Goal: Task Accomplishment & Management: Manage account settings

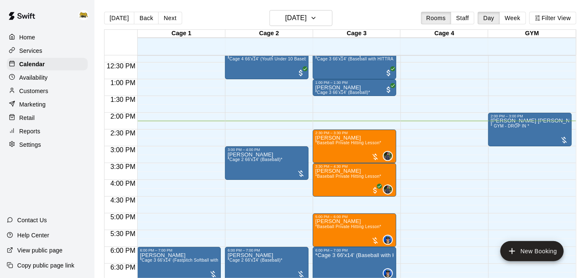
scroll to position [413, 0]
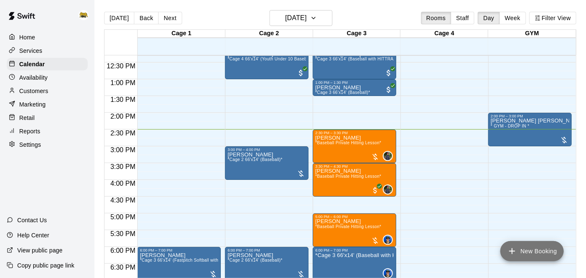
click at [524, 257] on button "New Booking" at bounding box center [531, 251] width 63 height 20
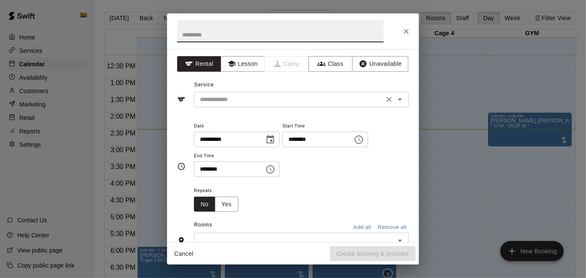
click at [399, 101] on icon "Open" at bounding box center [400, 99] width 10 height 10
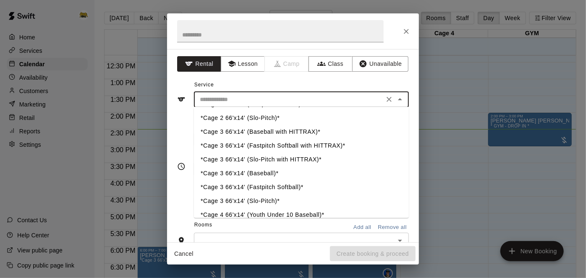
scroll to position [68, 0]
click at [319, 134] on li "*Cage 3 66'x14' (Baseball with HITTRAX)*" at bounding box center [301, 133] width 215 height 14
type input "**********"
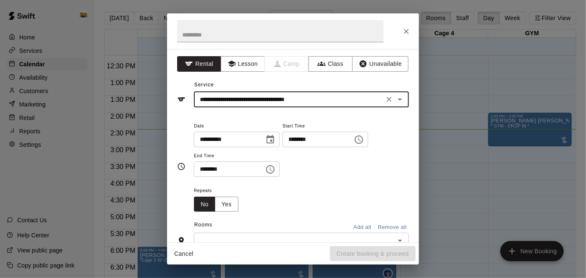
click at [283, 147] on input "********" at bounding box center [315, 140] width 65 height 16
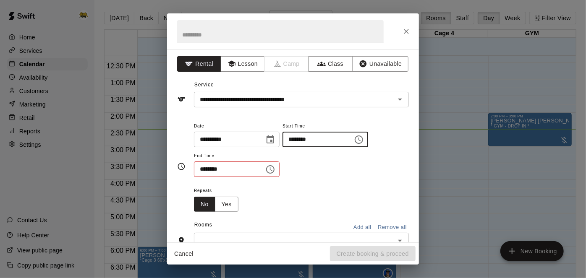
type input "********"
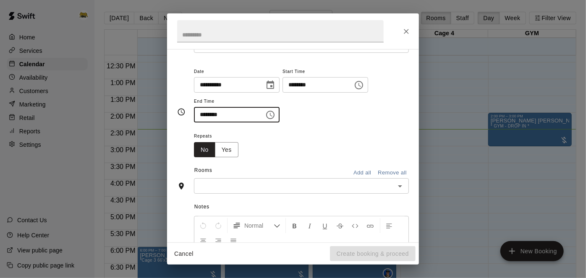
scroll to position [75, 0]
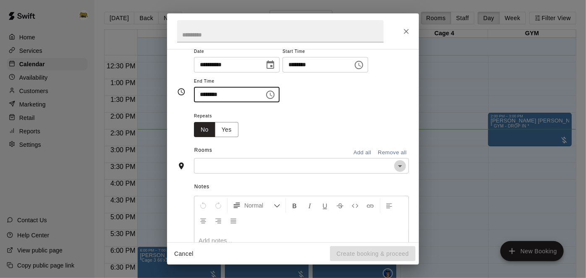
click at [401, 171] on icon "Open" at bounding box center [400, 166] width 10 height 10
type input "********"
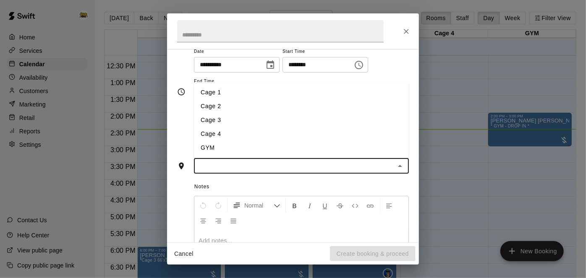
click at [312, 127] on li "Cage 3" at bounding box center [301, 120] width 215 height 14
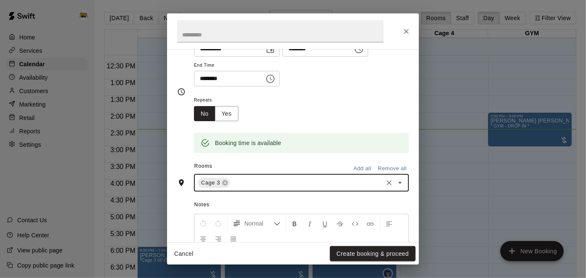
scroll to position [204, 0]
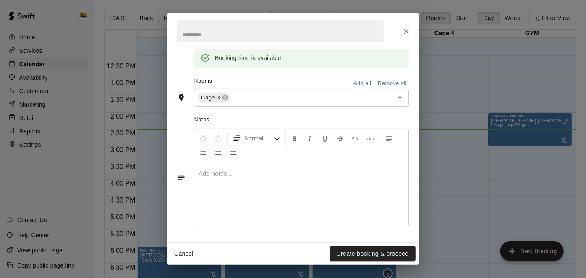
click at [358, 240] on div "**********" at bounding box center [293, 146] width 252 height 194
click at [357, 254] on button "Create booking & proceed" at bounding box center [373, 254] width 86 height 16
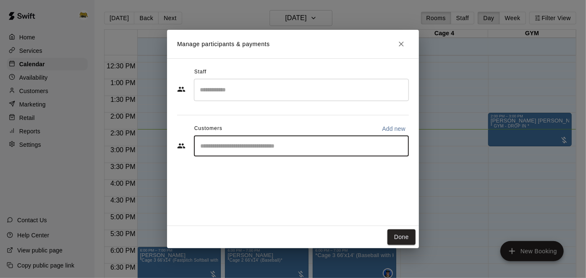
click at [331, 147] on input "Start typing to search customers..." at bounding box center [301, 146] width 207 height 8
type input "****"
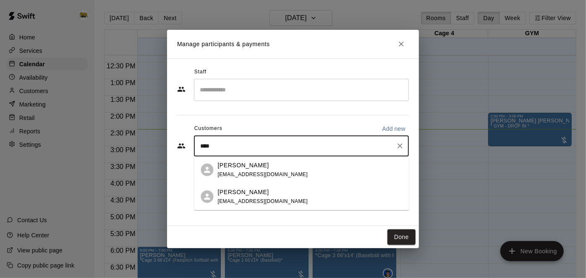
click at [270, 170] on div "[PERSON_NAME] [EMAIL_ADDRESS][DOMAIN_NAME]" at bounding box center [263, 170] width 90 height 18
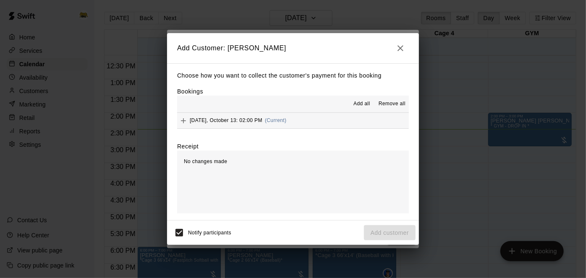
click at [351, 113] on button "[DATE], October 13: 02:00 PM (Current)" at bounding box center [293, 121] width 232 height 16
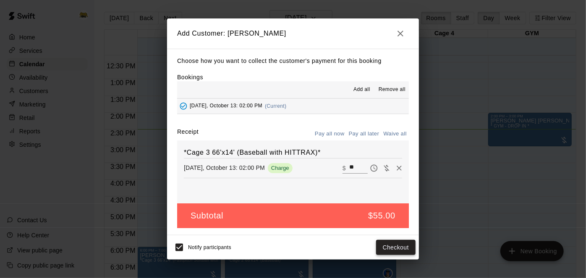
click at [389, 251] on button "Checkout" at bounding box center [395, 248] width 39 height 16
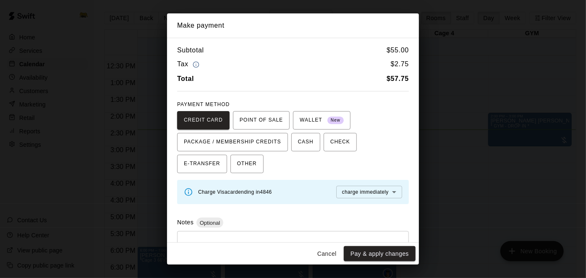
scroll to position [34, 0]
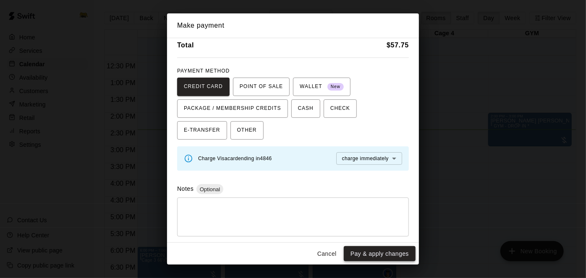
click at [369, 256] on button "Pay & apply changes" at bounding box center [380, 254] width 72 height 16
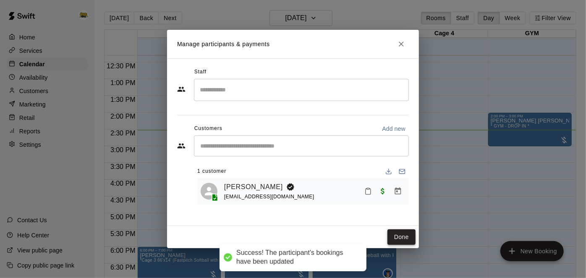
click at [404, 237] on button "Done" at bounding box center [402, 238] width 28 height 16
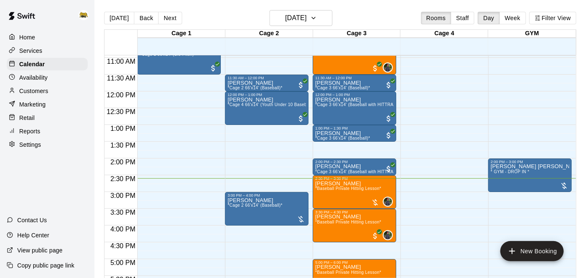
scroll to position [367, 0]
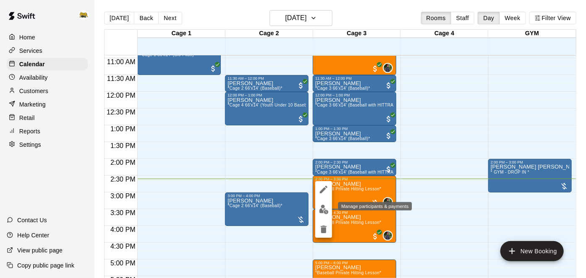
click at [321, 213] on img "edit" at bounding box center [324, 210] width 10 height 10
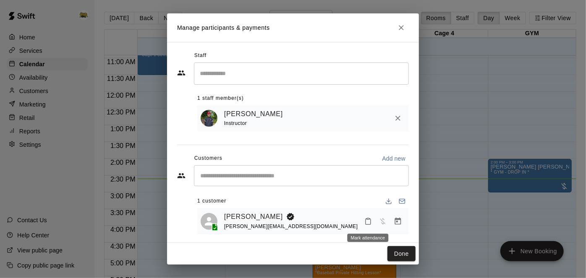
click at [369, 223] on icon "Mark attendance" at bounding box center [368, 222] width 8 height 8
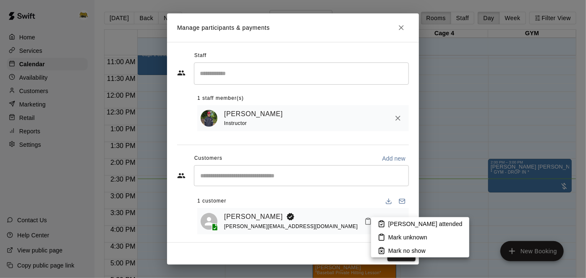
click at [391, 223] on p "[PERSON_NAME] attended" at bounding box center [425, 224] width 74 height 8
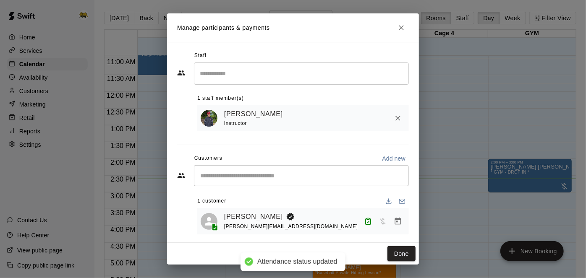
click at [397, 222] on icon "Manage bookings & payment" at bounding box center [398, 220] width 6 height 7
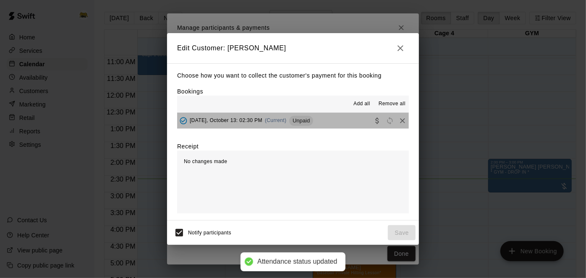
click at [334, 124] on button "[DATE], October 13: 02:30 PM (Current) Unpaid" at bounding box center [293, 121] width 232 height 16
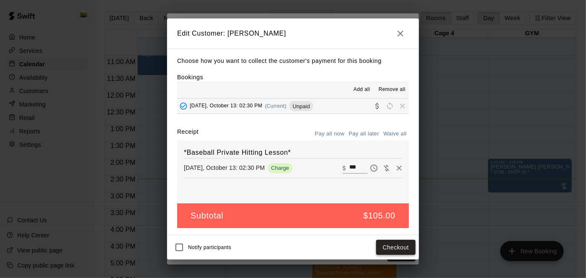
click at [385, 250] on button "Checkout" at bounding box center [395, 248] width 39 height 16
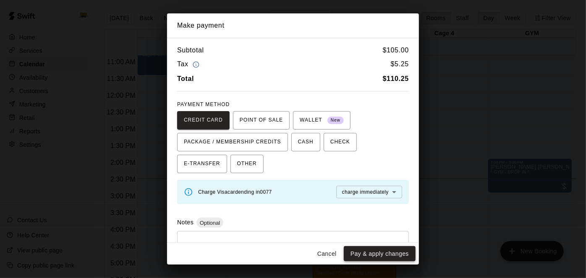
click at [382, 257] on button "Pay & apply changes" at bounding box center [380, 254] width 72 height 16
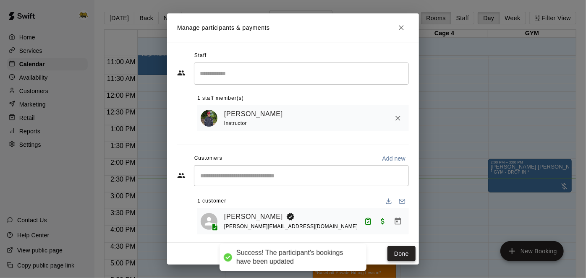
click at [404, 252] on button "Done" at bounding box center [402, 254] width 28 height 16
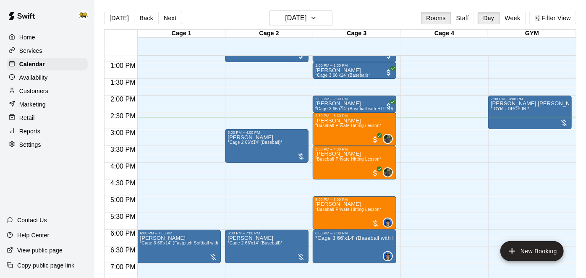
scroll to position [487, 0]
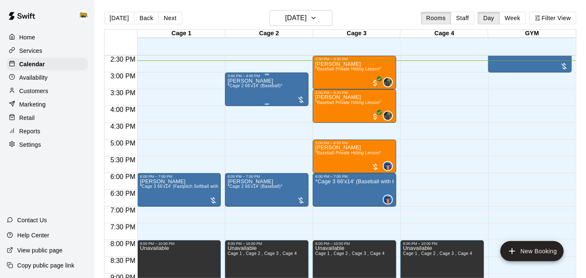
click at [269, 80] on div "[PERSON_NAME] *Cage 2 66'x14' (Baseball)*" at bounding box center [255, 217] width 55 height 278
click at [236, 88] on icon "edit" at bounding box center [236, 86] width 10 height 10
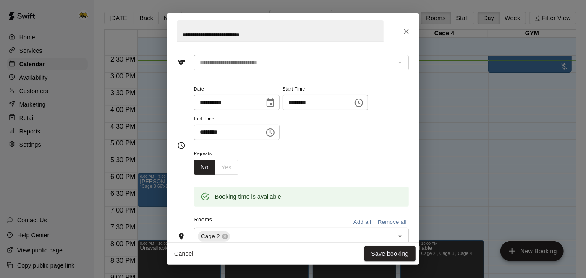
scroll to position [45, 0]
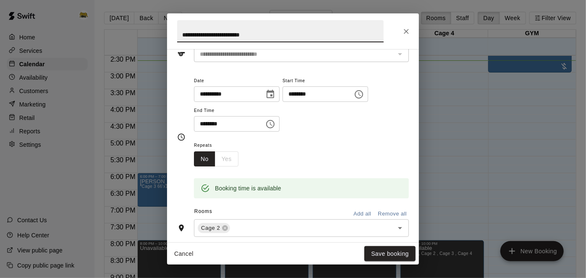
click at [283, 102] on input "********" at bounding box center [315, 94] width 65 height 16
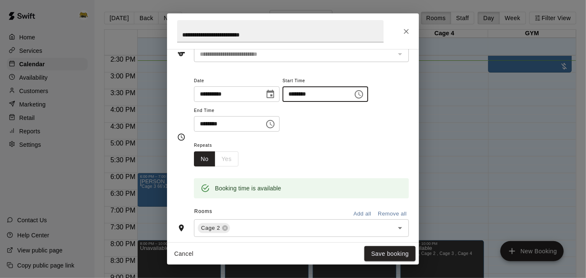
type input "********"
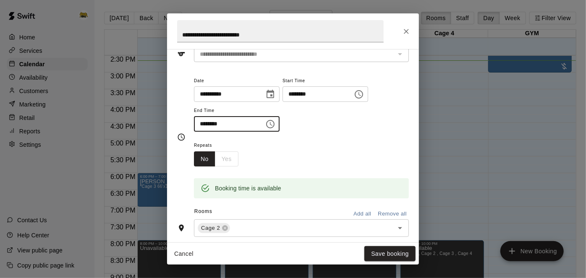
type input "********"
click at [183, 259] on button "Cancel" at bounding box center [183, 254] width 27 height 16
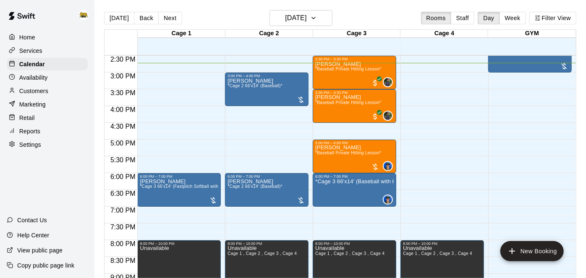
scroll to position [573, 0]
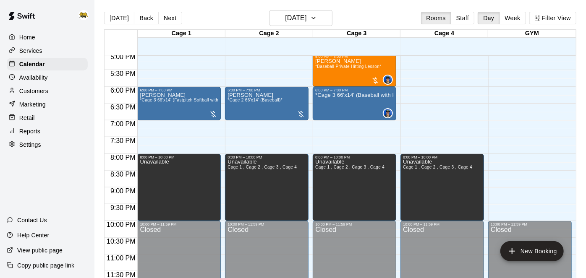
click at [32, 37] on p "Home" at bounding box center [27, 37] width 16 height 8
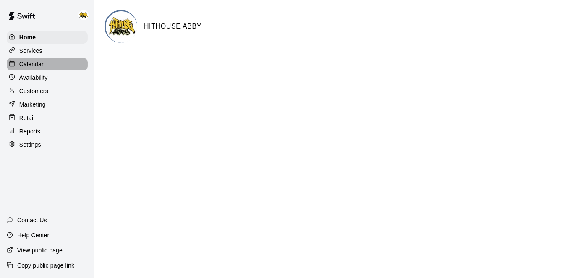
click at [42, 62] on p "Calendar" at bounding box center [31, 64] width 24 height 8
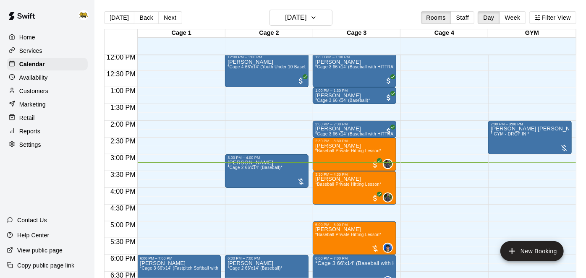
scroll to position [414, 0]
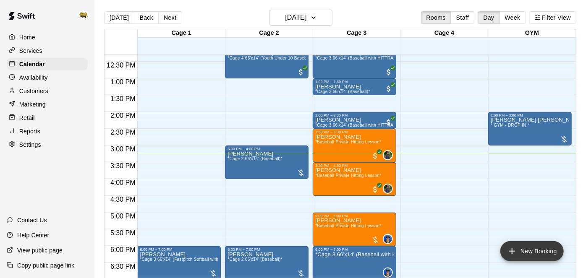
click at [510, 254] on icon "add" at bounding box center [512, 251] width 10 height 10
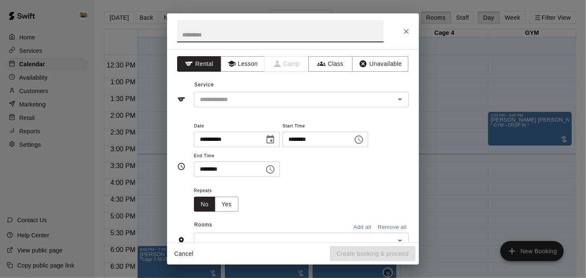
click at [283, 147] on input "********" at bounding box center [315, 140] width 65 height 16
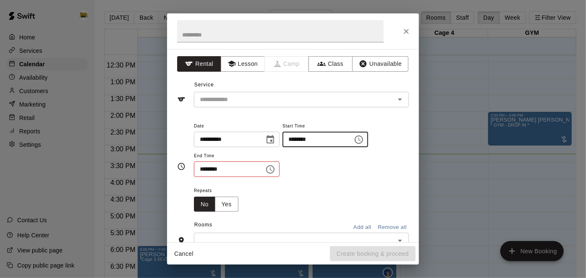
type input "********"
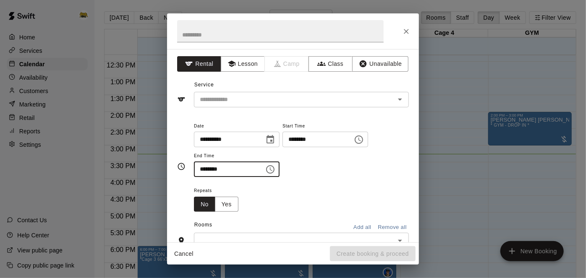
type input "********"
click at [400, 101] on icon "Open" at bounding box center [400, 99] width 10 height 10
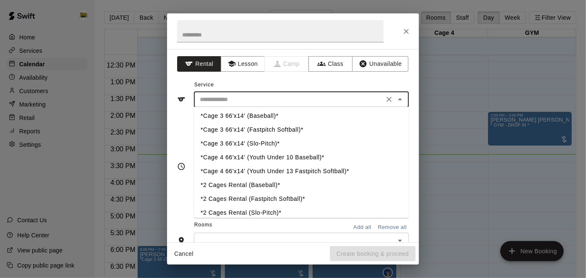
scroll to position [128, 0]
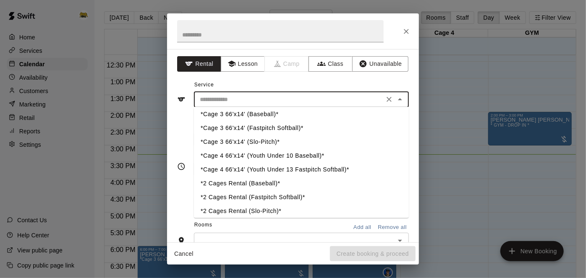
click at [237, 159] on li "*Cage 4 66'x14' (Youth Under 10 Baseball)*" at bounding box center [301, 156] width 215 height 14
type input "**********"
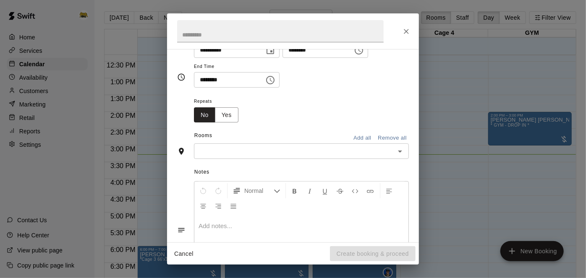
scroll to position [90, 0]
click at [400, 156] on icon "Open" at bounding box center [400, 151] width 10 height 10
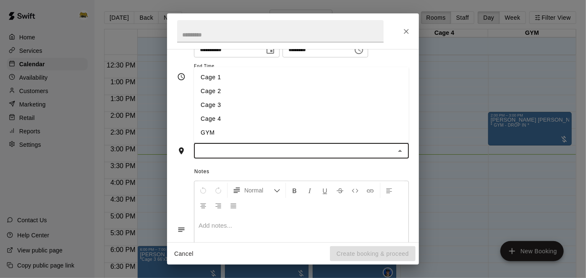
click at [366, 84] on li "Cage 1" at bounding box center [301, 78] width 215 height 14
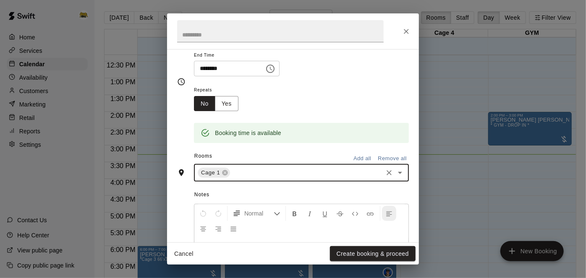
scroll to position [106, 0]
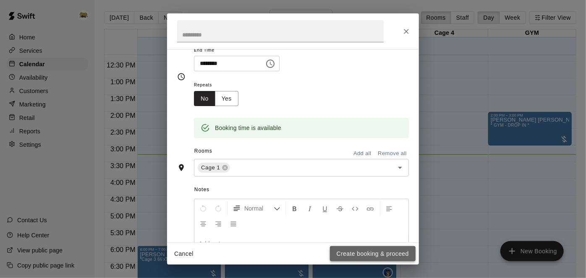
click at [382, 251] on button "Create booking & proceed" at bounding box center [373, 254] width 86 height 16
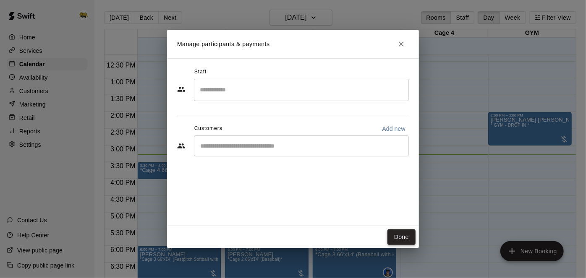
click at [411, 238] on button "Done" at bounding box center [402, 238] width 28 height 16
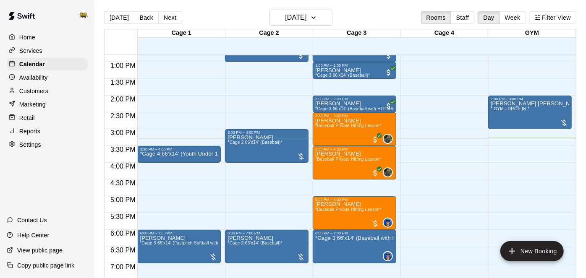
scroll to position [446, 0]
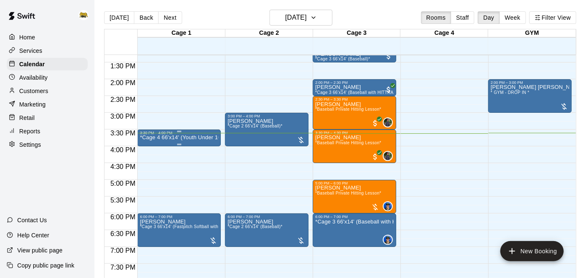
click at [183, 138] on p "*Cage 4 66'x14' (Youth Under 10 Baseball)*" at bounding box center [179, 138] width 79 height 0
click at [148, 146] on icon "edit" at bounding box center [148, 146] width 8 height 8
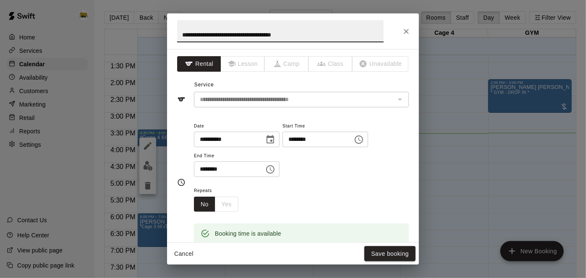
click at [283, 147] on input "********" at bounding box center [315, 140] width 65 height 16
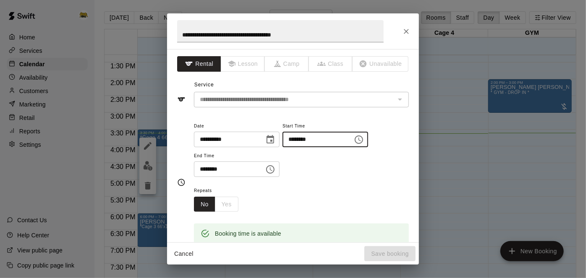
type input "********"
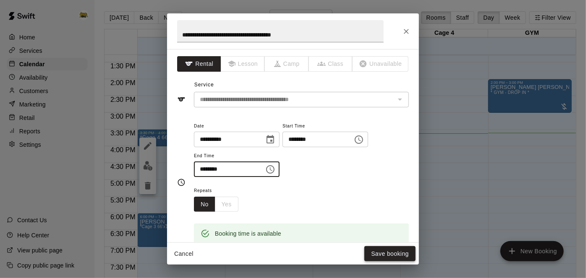
type input "********"
click at [392, 259] on button "Save booking" at bounding box center [389, 254] width 51 height 16
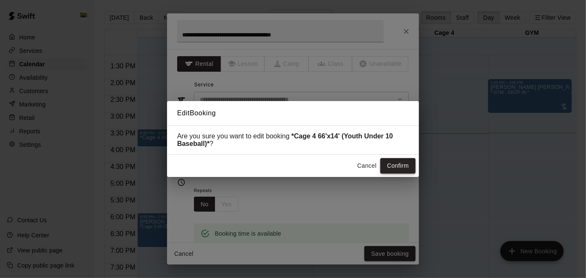
click at [406, 167] on button "Confirm" at bounding box center [397, 166] width 35 height 16
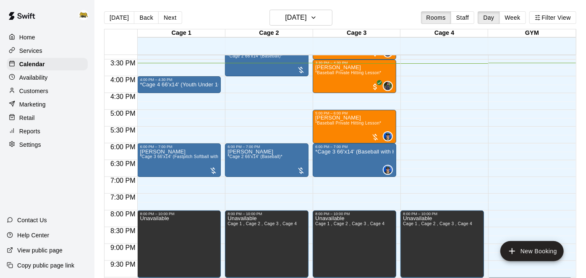
scroll to position [471, 0]
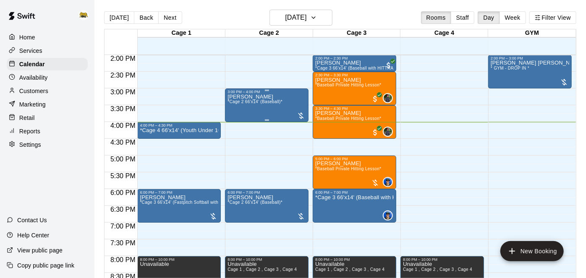
click at [285, 105] on div "[PERSON_NAME] *Cage 2 66'x14' (Baseball)*" at bounding box center [267, 233] width 79 height 278
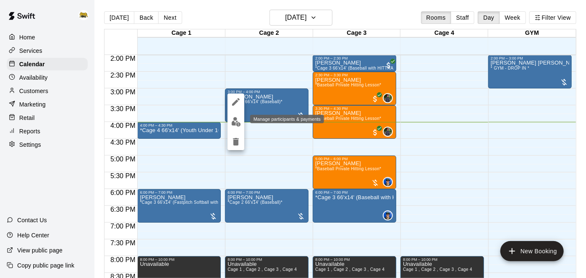
click at [236, 123] on img "edit" at bounding box center [236, 122] width 10 height 10
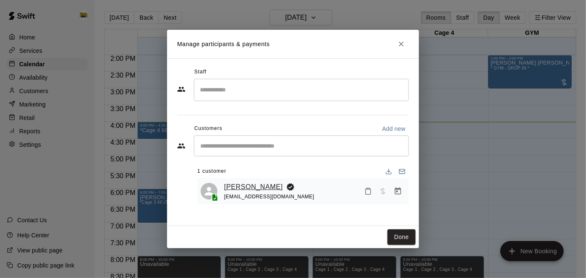
click at [255, 186] on link "[PERSON_NAME]" at bounding box center [253, 187] width 59 height 11
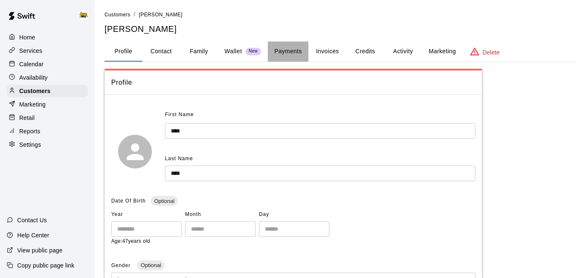
click at [294, 53] on button "Payments" at bounding box center [288, 52] width 41 height 20
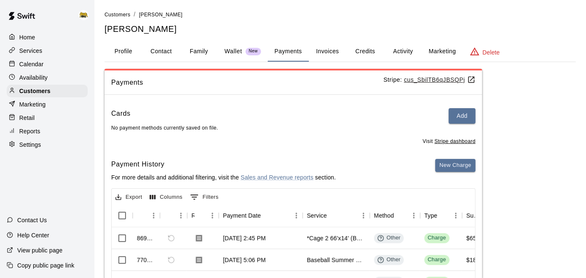
click at [33, 40] on p "Home" at bounding box center [27, 37] width 16 height 8
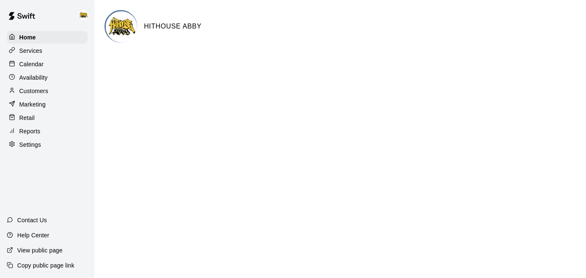
click at [51, 70] on div "Calendar" at bounding box center [47, 64] width 81 height 13
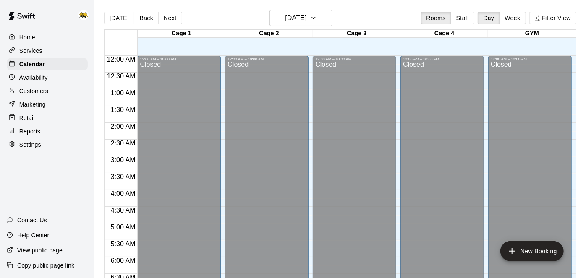
scroll to position [538, 0]
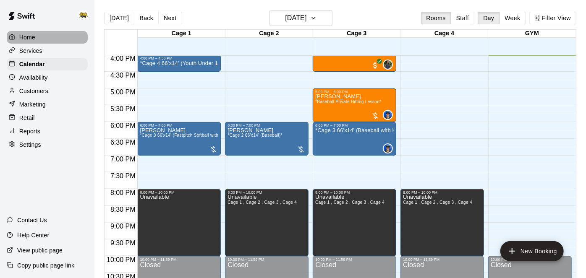
click at [37, 42] on div "Home" at bounding box center [47, 37] width 81 height 13
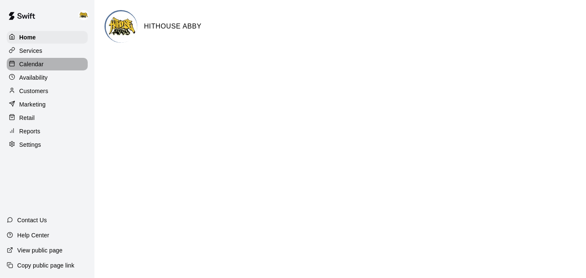
click at [37, 60] on div "Calendar" at bounding box center [47, 64] width 81 height 13
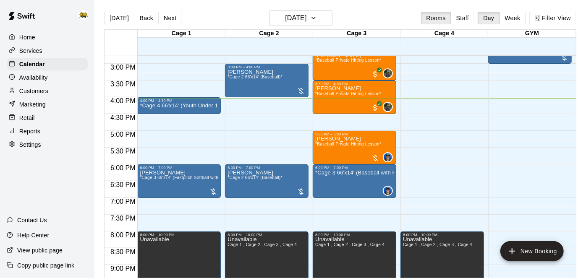
scroll to position [497, 0]
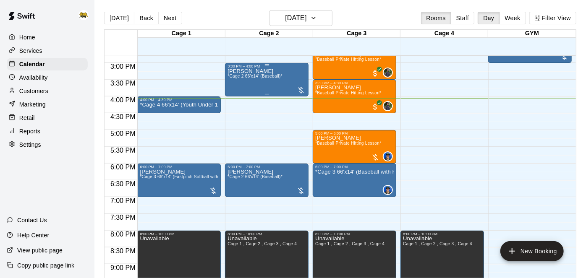
click at [286, 74] on div "[PERSON_NAME] *Cage 2 66'x14' (Baseball)*" at bounding box center [267, 207] width 79 height 278
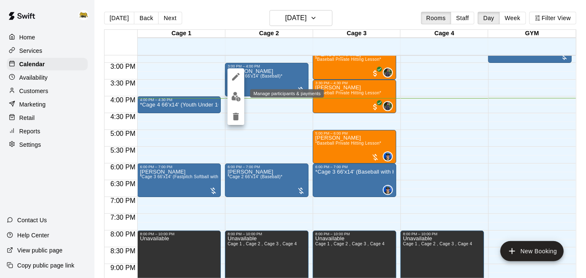
click at [236, 99] on img "edit" at bounding box center [236, 97] width 10 height 10
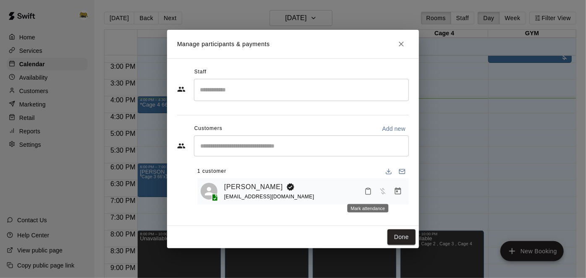
click at [370, 192] on icon "Mark attendance" at bounding box center [368, 192] width 8 height 8
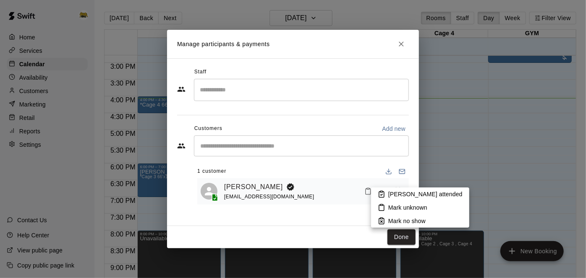
click at [388, 194] on p "[PERSON_NAME] attended" at bounding box center [425, 194] width 74 height 8
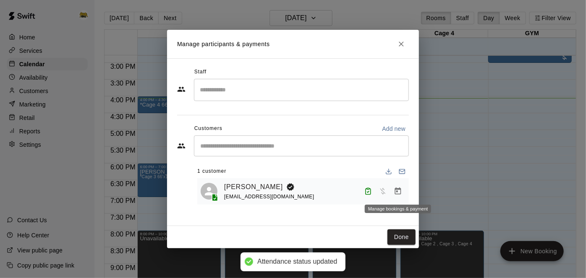
click at [403, 191] on button "Manage bookings & payment" at bounding box center [397, 191] width 15 height 15
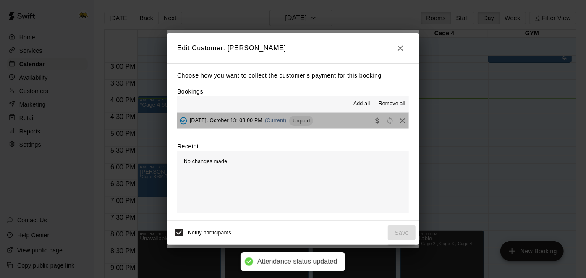
click at [332, 119] on button "[DATE], October 13: 03:00 PM (Current) Unpaid" at bounding box center [293, 121] width 232 height 16
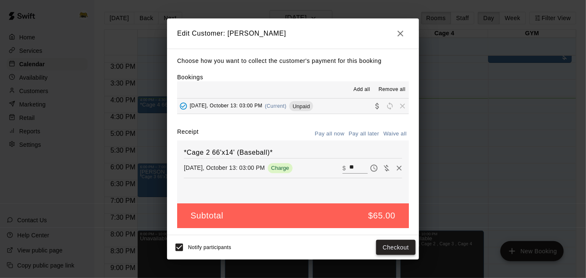
click at [386, 248] on button "Checkout" at bounding box center [395, 248] width 39 height 16
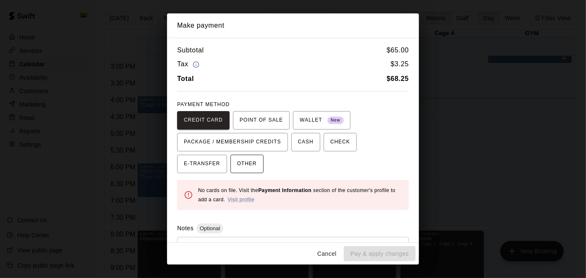
click at [237, 162] on span "OTHER" at bounding box center [247, 163] width 20 height 13
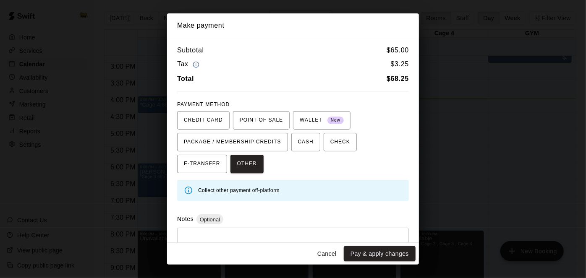
click at [245, 233] on div "* ​" at bounding box center [293, 247] width 232 height 39
type textarea "**********"
click at [401, 256] on button "Pay & apply changes" at bounding box center [380, 254] width 72 height 16
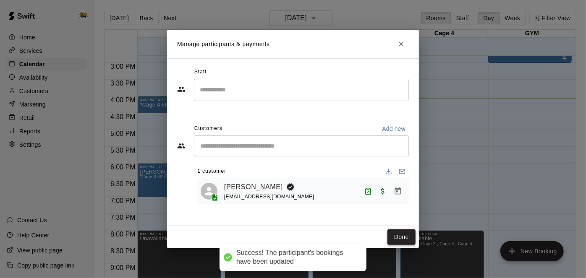
click at [401, 239] on button "Done" at bounding box center [402, 238] width 28 height 16
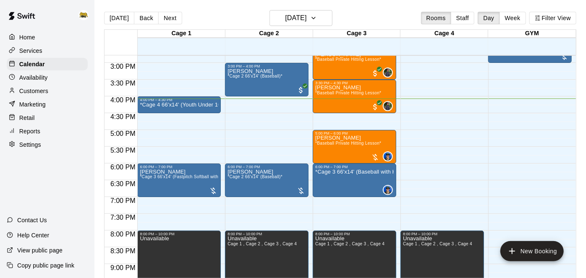
scroll to position [519, 0]
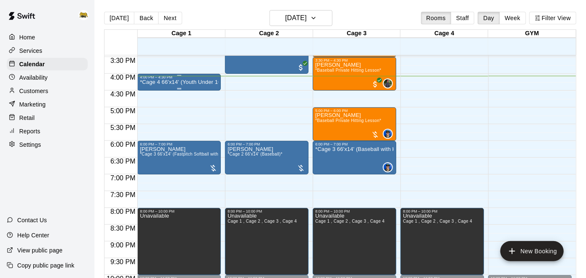
click at [186, 82] on p "*Cage 4 66'x14' (Youth Under 10 Baseball)*" at bounding box center [179, 82] width 79 height 0
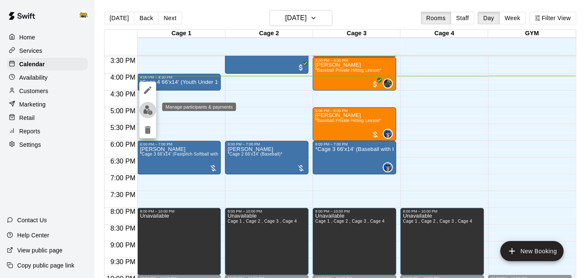
click at [146, 108] on img "edit" at bounding box center [148, 110] width 10 height 10
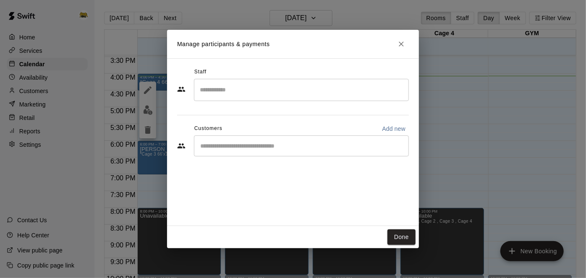
click at [400, 44] on icon "Close" at bounding box center [401, 44] width 8 height 8
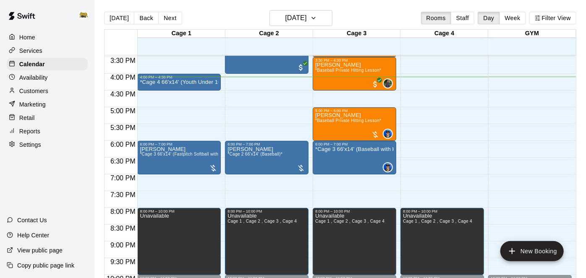
click at [43, 94] on p "Customers" at bounding box center [33, 91] width 29 height 8
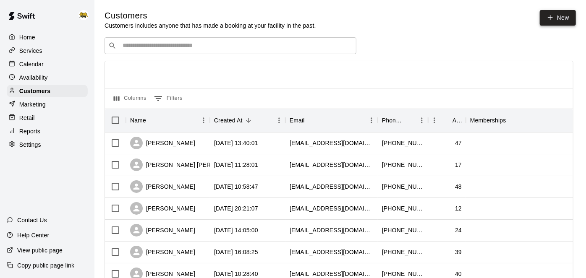
click at [547, 14] on icon at bounding box center [551, 18] width 8 height 8
select select "**"
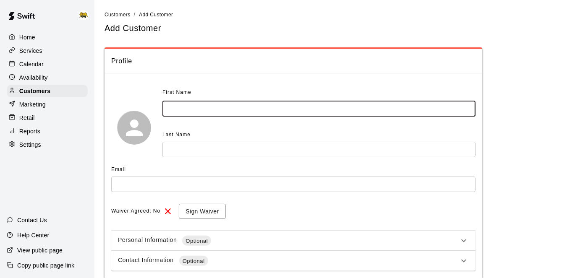
click at [304, 111] on input "text" at bounding box center [318, 109] width 313 height 16
type input "*****"
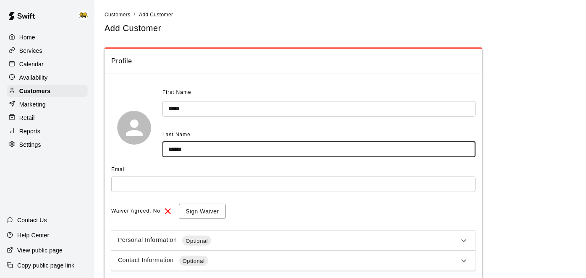
type input "******"
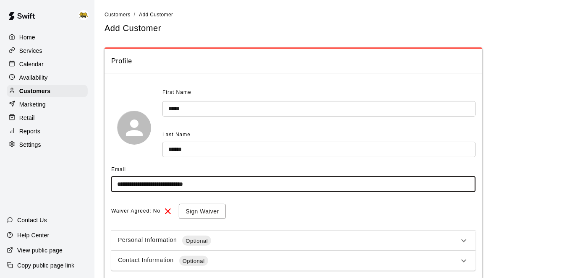
type input "**********"
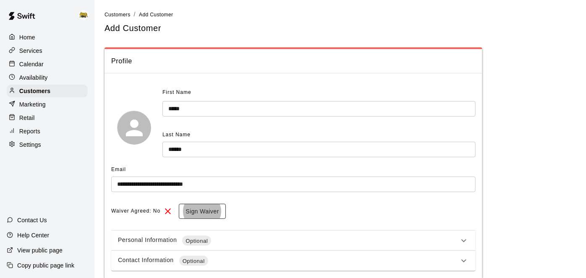
click at [198, 211] on button "Sign Waiver" at bounding box center [202, 212] width 47 height 16
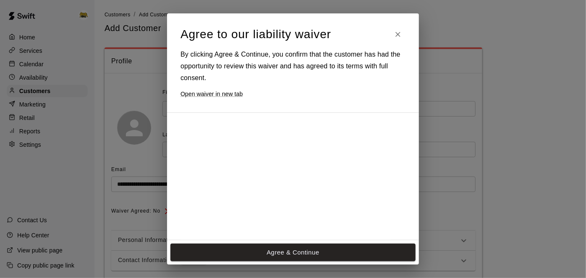
click at [296, 200] on div at bounding box center [286, 256] width 210 height 272
click at [296, 251] on button "Agree & Continue" at bounding box center [292, 253] width 245 height 18
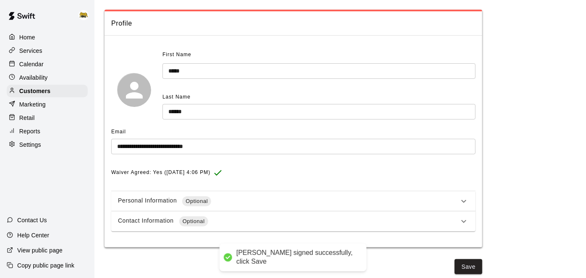
scroll to position [40, 0]
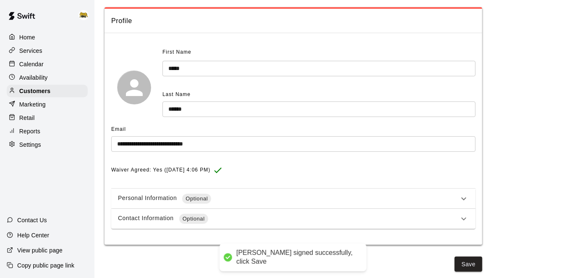
click at [461, 217] on icon at bounding box center [464, 219] width 10 height 10
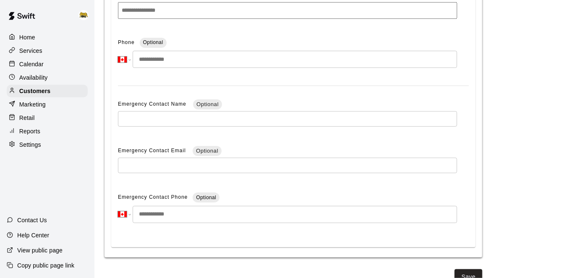
scroll to position [299, 0]
click at [223, 61] on input "tel" at bounding box center [295, 58] width 325 height 17
type input "**********"
click at [467, 274] on button "Save" at bounding box center [469, 276] width 28 height 16
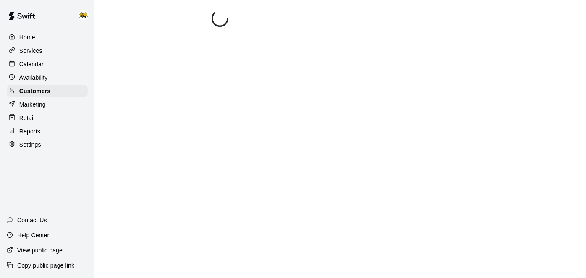
select select "**"
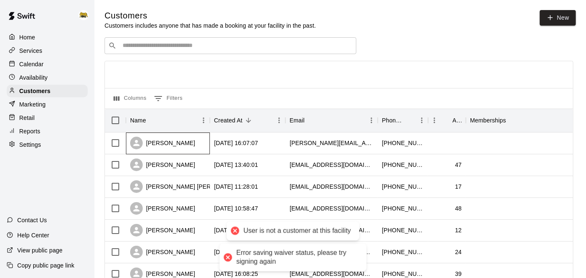
click at [191, 144] on div "[PERSON_NAME]" at bounding box center [168, 144] width 84 height 22
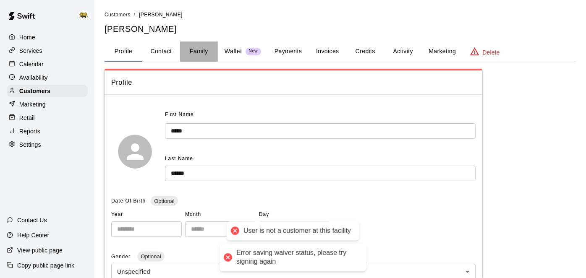
click at [206, 53] on button "Family" at bounding box center [199, 52] width 38 height 20
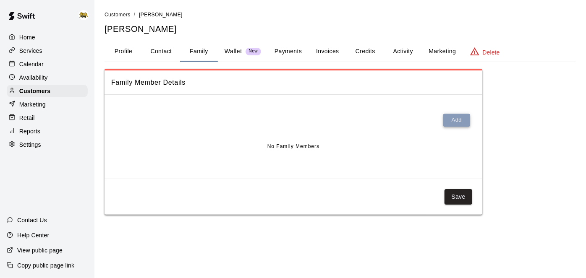
click at [453, 125] on button "Add" at bounding box center [456, 120] width 27 height 13
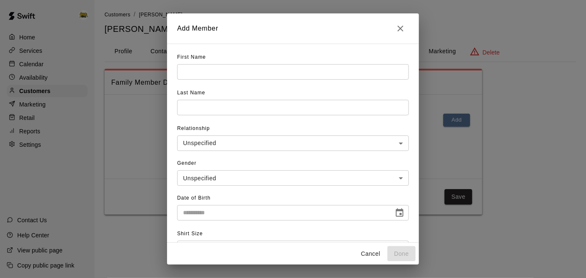
click at [336, 74] on input "text" at bounding box center [293, 72] width 232 height 16
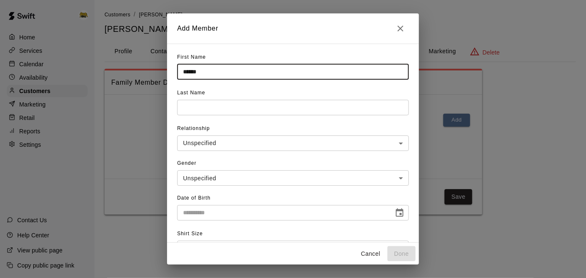
type input "******"
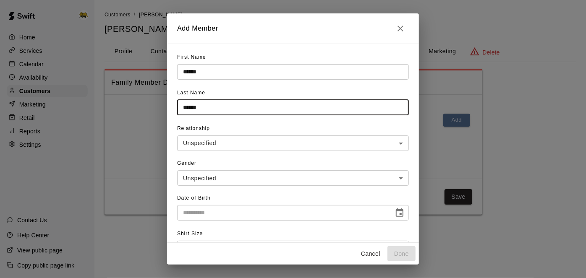
type input "******"
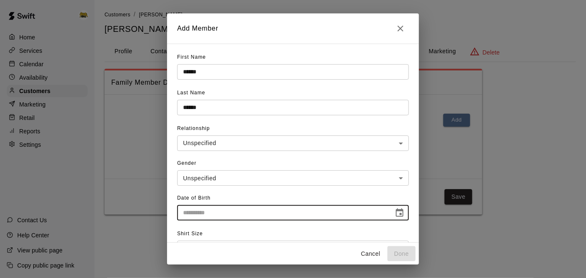
click at [304, 209] on input "text" at bounding box center [282, 213] width 211 height 16
type input "**********"
click at [306, 152] on div "**********" at bounding box center [293, 139] width 232 height 35
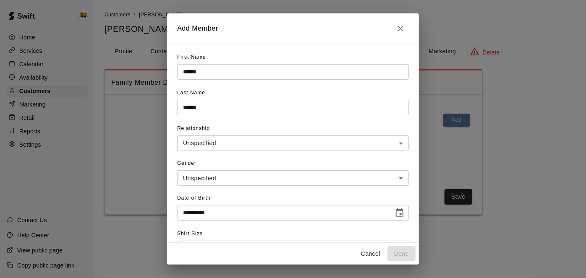
click at [225, 214] on input "**********" at bounding box center [282, 213] width 211 height 16
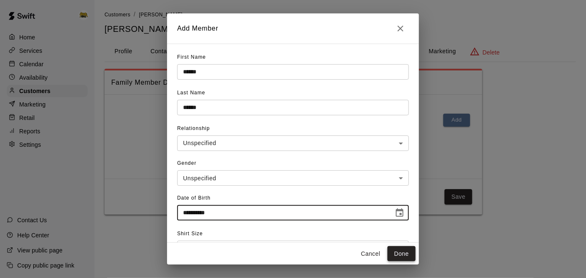
type input "**********"
click at [403, 255] on button "Done" at bounding box center [402, 254] width 28 height 16
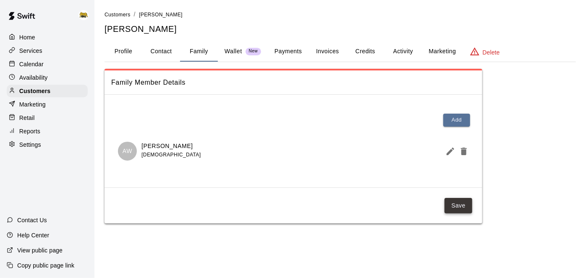
click at [456, 207] on button "Save" at bounding box center [459, 206] width 28 height 16
click at [43, 66] on div "Calendar" at bounding box center [47, 64] width 81 height 13
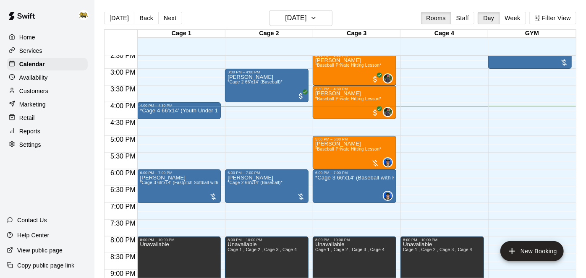
scroll to position [490, 0]
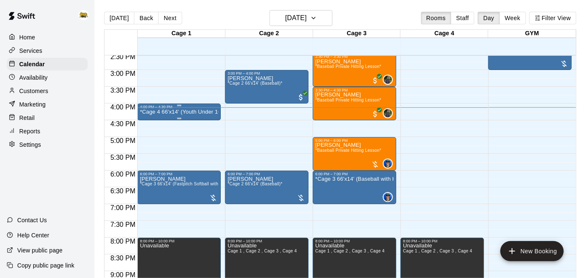
click at [192, 112] on p "*Cage 4 66'x14' (Youth Under 10 Baseball)*" at bounding box center [179, 112] width 79 height 0
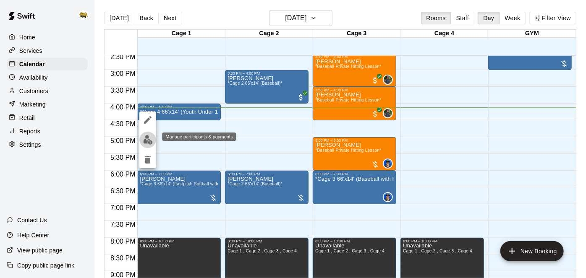
click at [147, 140] on img "edit" at bounding box center [148, 140] width 10 height 10
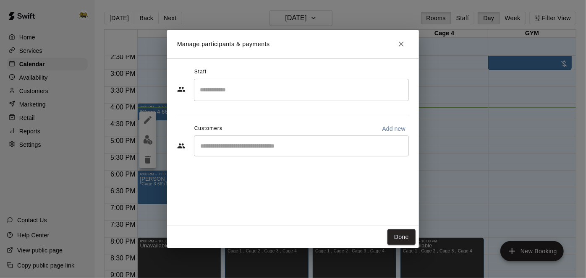
click at [363, 151] on div "​" at bounding box center [301, 146] width 215 height 21
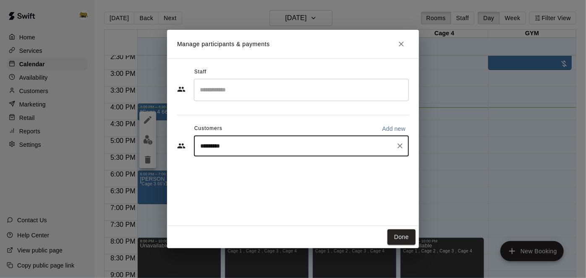
type input "**********"
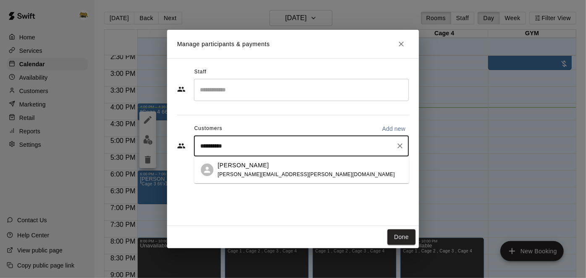
click at [283, 165] on div "[PERSON_NAME]" at bounding box center [306, 165] width 177 height 9
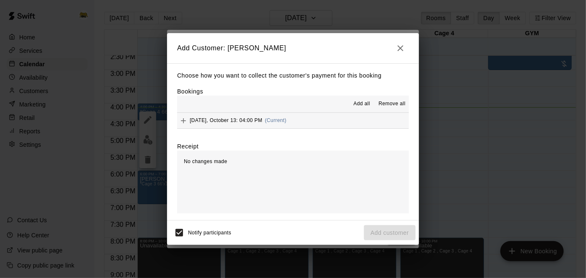
click at [358, 125] on button "[DATE], October 13: 04:00 PM (Current)" at bounding box center [293, 121] width 232 height 16
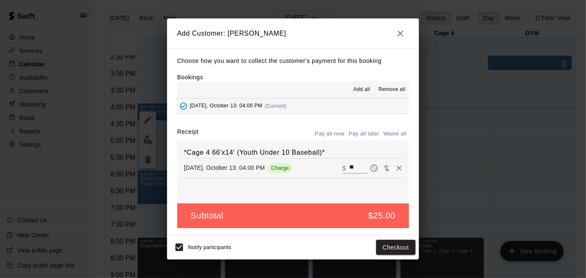
click at [359, 132] on button "Pay all later" at bounding box center [364, 134] width 35 height 13
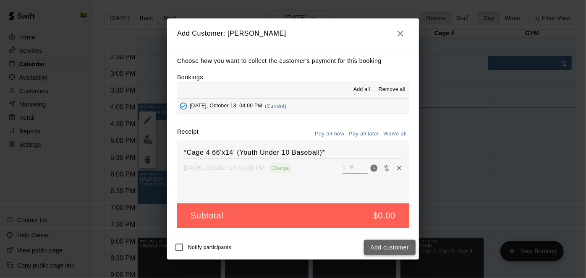
click at [374, 249] on button "Add customer" at bounding box center [390, 248] width 52 height 16
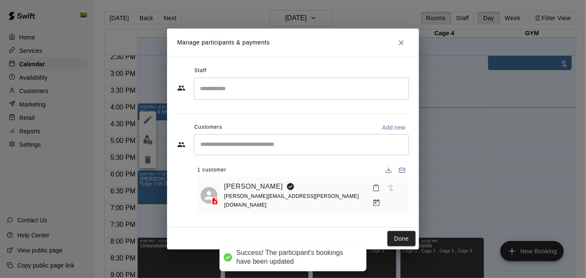
click at [399, 239] on button "Done" at bounding box center [402, 239] width 28 height 16
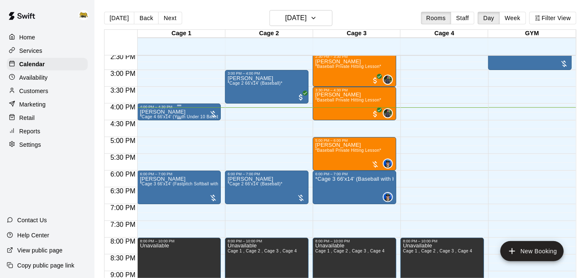
click at [191, 112] on div "[PERSON_NAME] *Cage 4 66'x14' (Youth Under 10 Baseball)*" at bounding box center [179, 248] width 79 height 278
click at [148, 115] on icon "edit" at bounding box center [148, 117] width 10 height 10
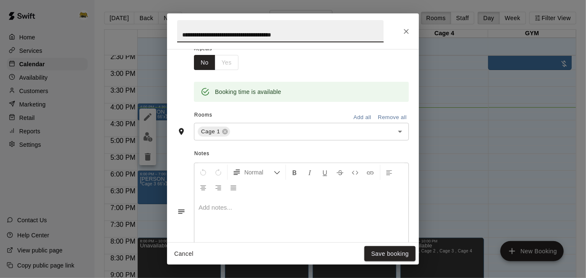
scroll to position [147, 0]
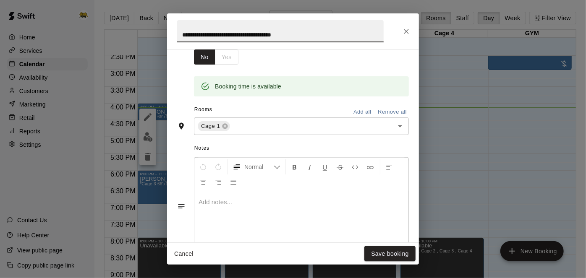
click at [280, 132] on input "text" at bounding box center [306, 126] width 150 height 10
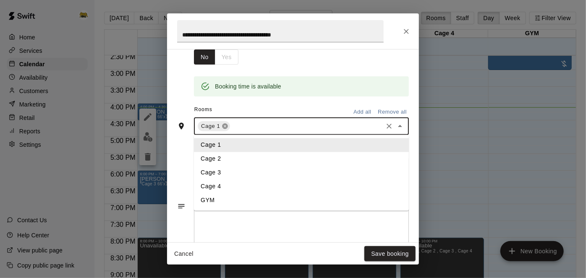
click at [224, 129] on icon at bounding box center [225, 126] width 5 height 5
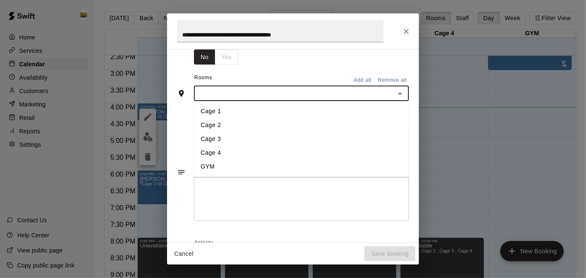
scroll to position [131, 0]
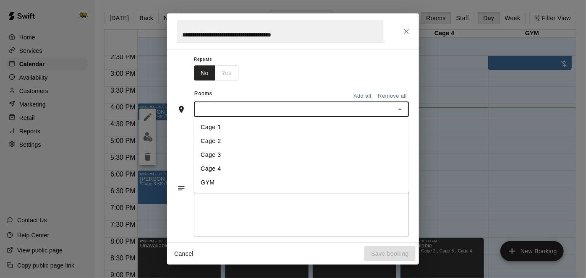
click at [224, 149] on li "Cage 2" at bounding box center [301, 142] width 215 height 14
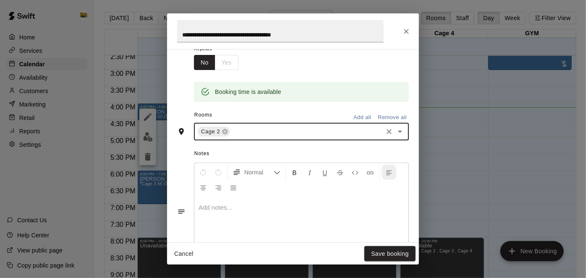
scroll to position [147, 0]
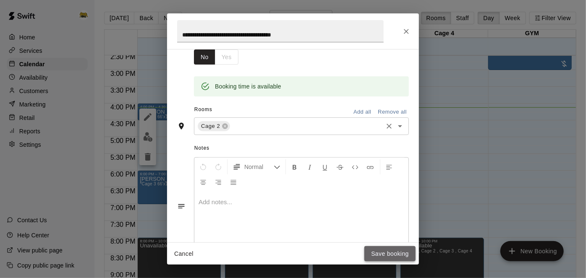
click at [389, 254] on button "Save booking" at bounding box center [389, 254] width 51 height 16
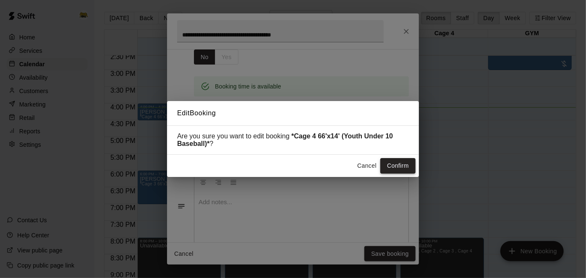
click at [398, 159] on button "Confirm" at bounding box center [397, 166] width 35 height 16
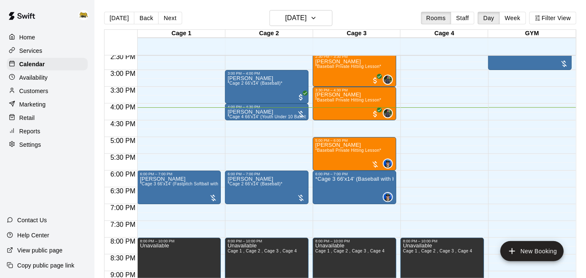
scroll to position [445, 0]
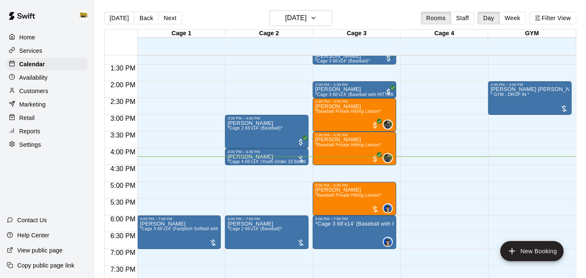
click at [31, 33] on p "Home" at bounding box center [27, 37] width 16 height 8
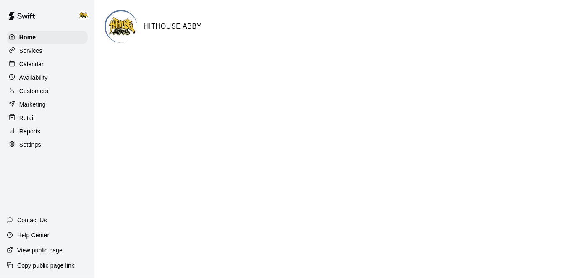
click at [45, 62] on div "Calendar" at bounding box center [47, 64] width 81 height 13
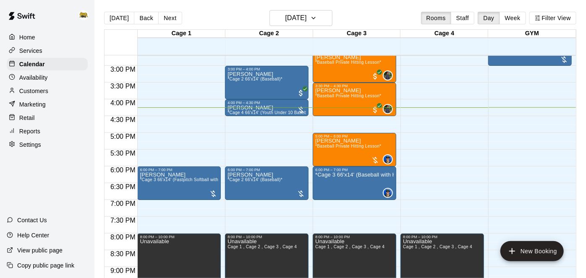
scroll to position [492, 0]
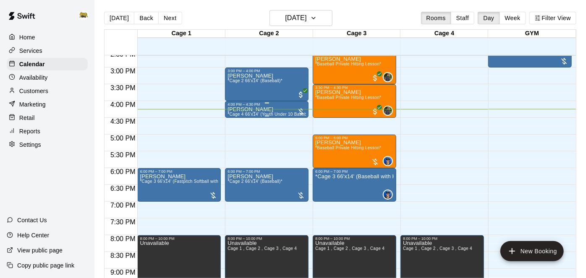
click at [281, 109] on div "[PERSON_NAME] *Cage 4 66'x14' (Youth Under 10 Baseball)*" at bounding box center [267, 246] width 79 height 278
click at [236, 118] on icon "edit" at bounding box center [236, 115] width 10 height 10
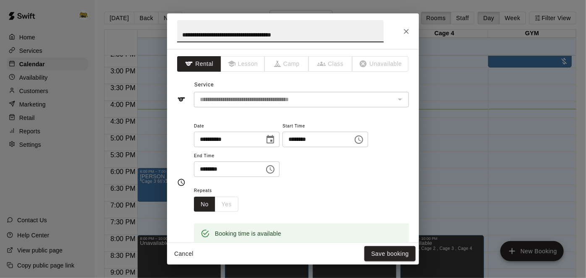
click at [283, 147] on input "********" at bounding box center [315, 140] width 65 height 16
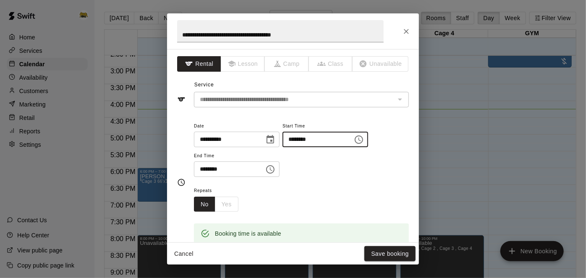
type input "********"
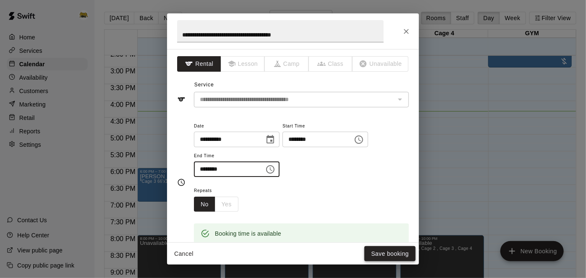
type input "********"
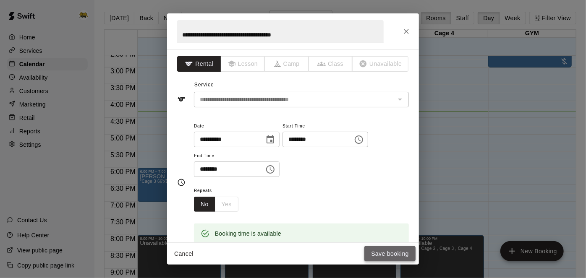
click at [381, 254] on button "Save booking" at bounding box center [389, 254] width 51 height 16
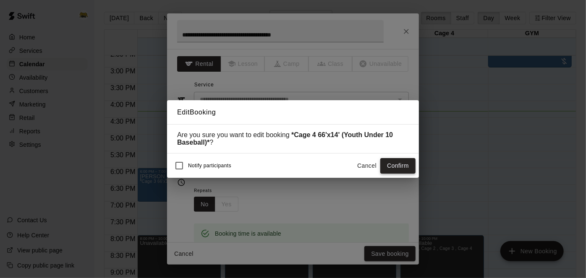
click at [388, 169] on button "Confirm" at bounding box center [397, 166] width 35 height 16
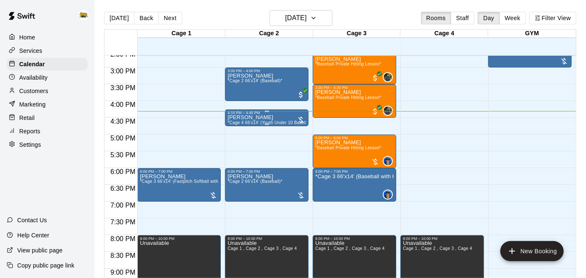
click at [273, 116] on div "[PERSON_NAME] *Cage 4 66'x14' (Youth Under 10 Baseball)*" at bounding box center [267, 254] width 79 height 278
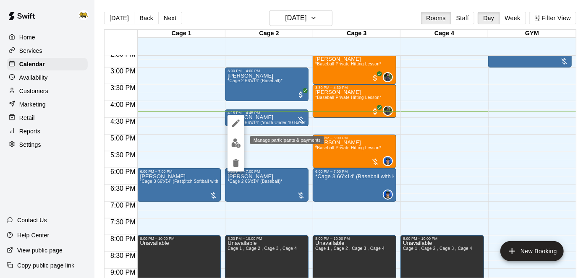
click at [238, 141] on img "edit" at bounding box center [236, 144] width 10 height 10
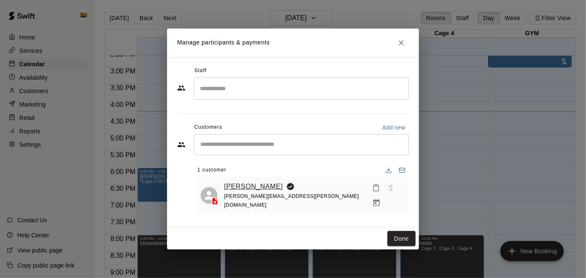
click at [243, 183] on link "[PERSON_NAME]" at bounding box center [253, 186] width 59 height 11
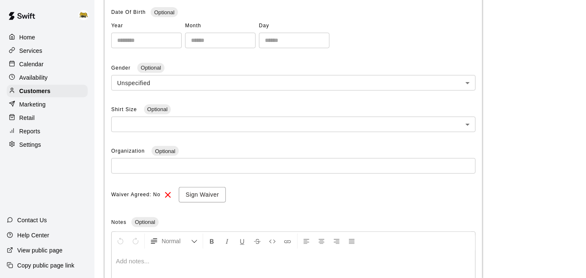
scroll to position [205, 0]
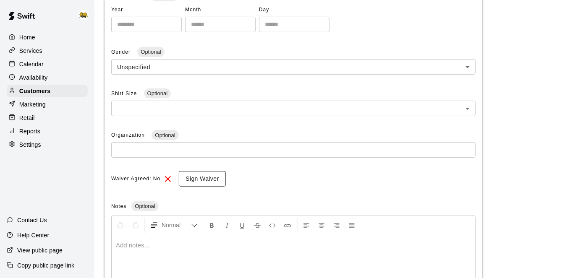
click at [217, 176] on button "Sign Waiver" at bounding box center [202, 179] width 47 height 16
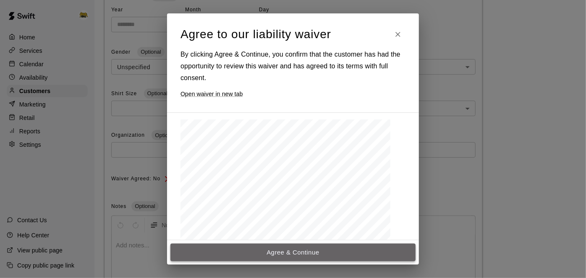
click at [286, 257] on button "Agree & Continue" at bounding box center [292, 253] width 245 height 18
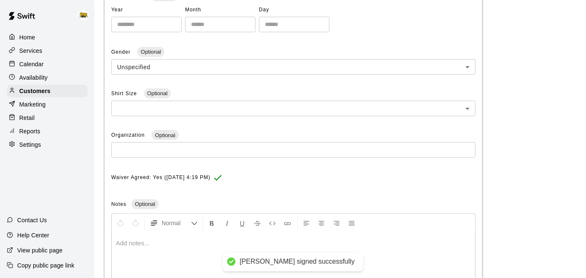
scroll to position [280, 0]
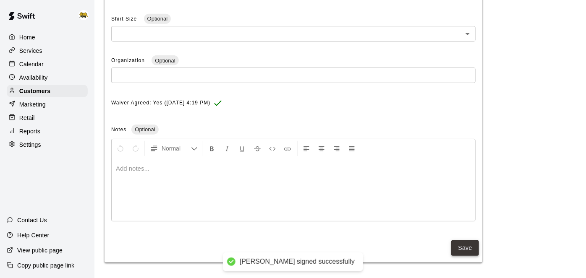
click at [473, 247] on button "Save" at bounding box center [465, 249] width 28 height 16
click at [40, 64] on p "Calendar" at bounding box center [31, 64] width 24 height 8
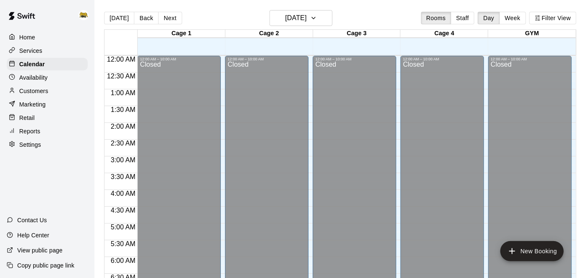
scroll to position [548, 0]
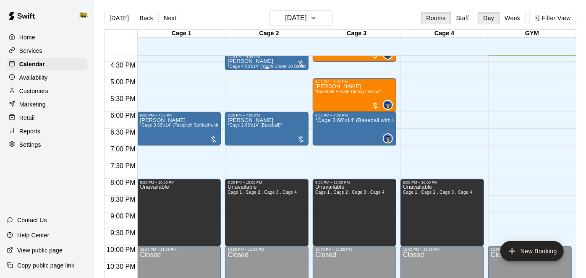
click at [284, 62] on div "[PERSON_NAME] *Cage 4 66'x14' (Youth Under 10 Baseball)*" at bounding box center [267, 198] width 79 height 278
click at [239, 89] on img "edit" at bounding box center [236, 87] width 10 height 10
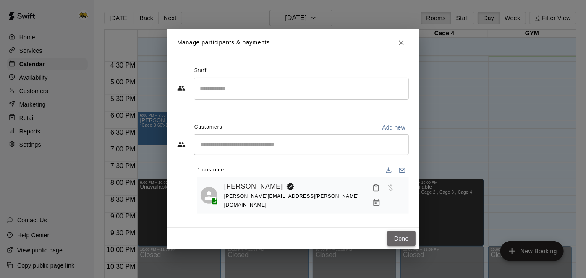
click at [395, 232] on button "Done" at bounding box center [402, 239] width 28 height 16
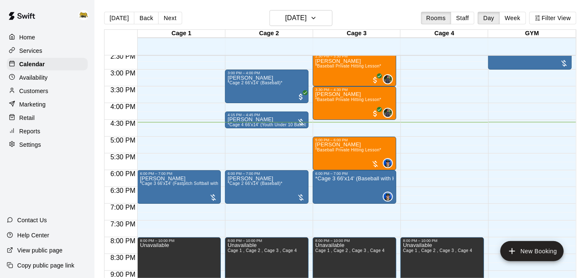
scroll to position [505, 0]
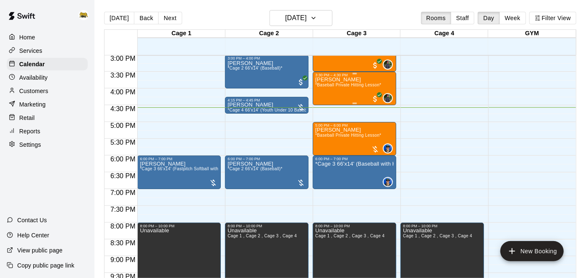
click at [337, 90] on div "[PERSON_NAME] *Baseball Private Hitting Lesson*" at bounding box center [348, 216] width 66 height 278
click at [324, 107] on img "edit" at bounding box center [324, 105] width 10 height 10
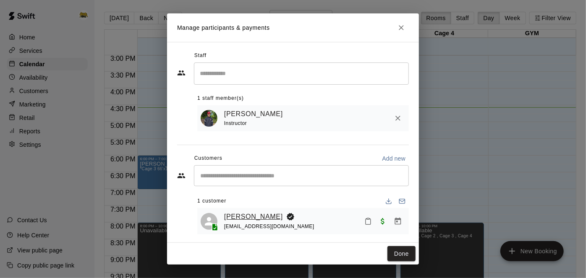
click at [251, 216] on link "[PERSON_NAME]" at bounding box center [253, 217] width 59 height 11
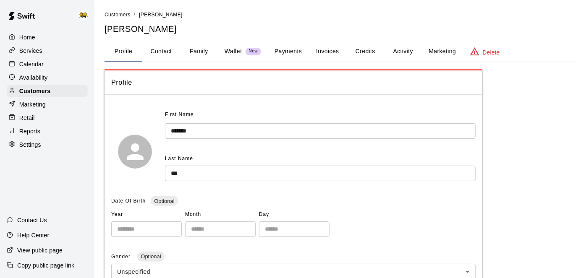
click at [51, 66] on div "Calendar" at bounding box center [47, 64] width 81 height 13
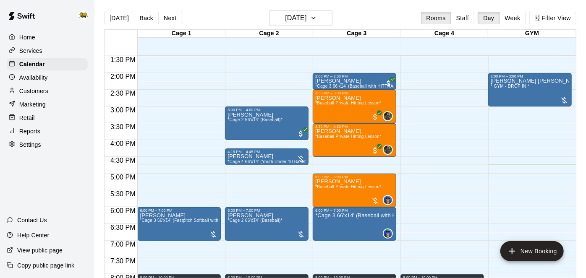
scroll to position [13, 0]
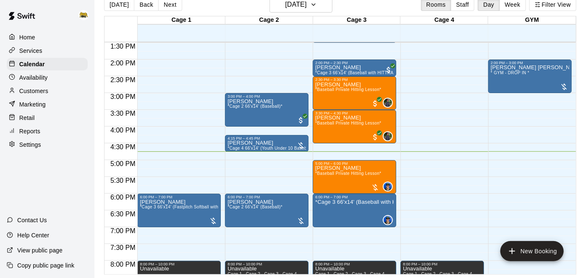
click at [309, 13] on div "[DATE] Back [DATE][DATE] Rooms Staff Day Week Filter View" at bounding box center [340, 6] width 472 height 19
click at [306, 8] on h6 "[DATE]" at bounding box center [295, 5] width 21 height 12
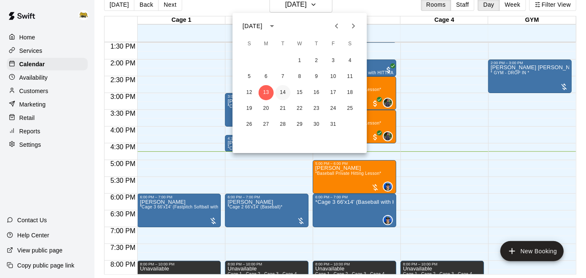
click at [283, 89] on button "14" at bounding box center [282, 92] width 15 height 15
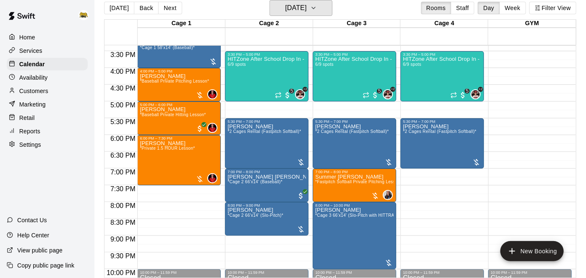
scroll to position [472, 0]
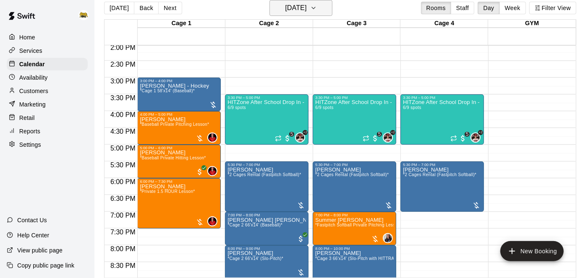
click at [317, 12] on icon "button" at bounding box center [313, 8] width 7 height 10
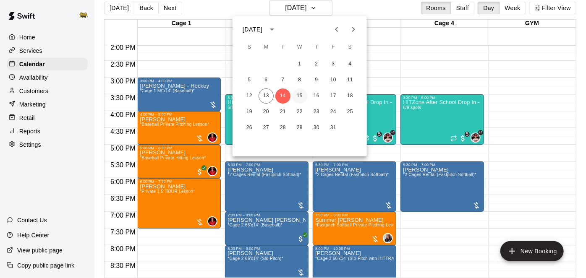
click at [303, 93] on button "15" at bounding box center [299, 96] width 15 height 15
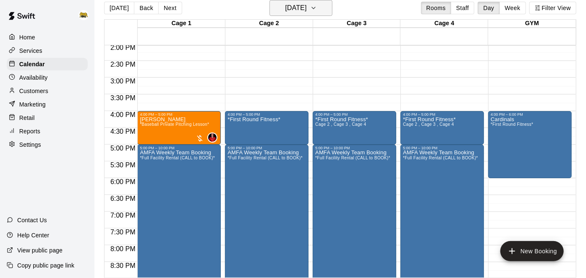
click at [306, 10] on h6 "[DATE]" at bounding box center [295, 8] width 21 height 12
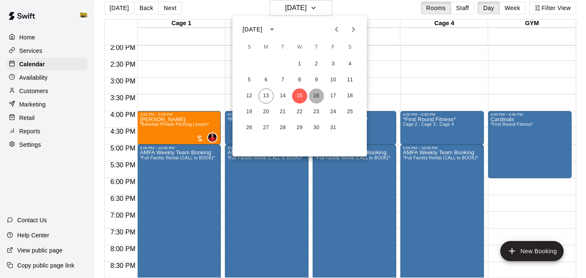
click at [315, 97] on button "16" at bounding box center [316, 96] width 15 height 15
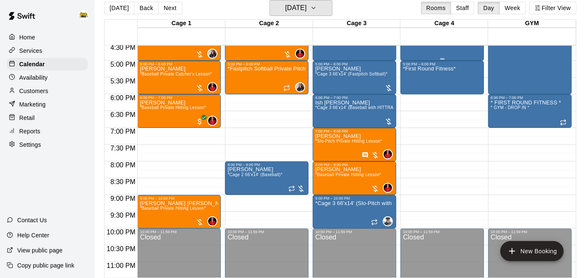
scroll to position [553, 0]
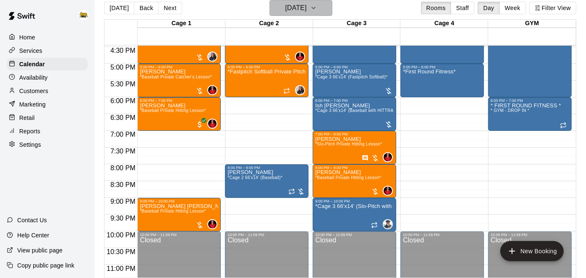
click at [285, 7] on h6 "[DATE]" at bounding box center [295, 8] width 21 height 12
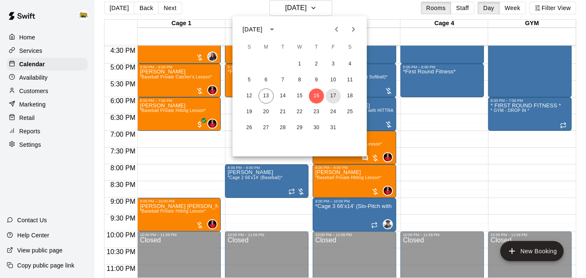
click at [332, 99] on button "17" at bounding box center [333, 96] width 15 height 15
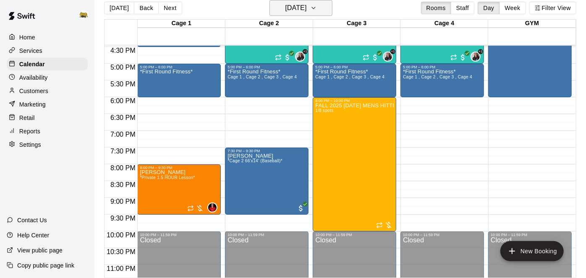
click at [314, 0] on button "[DATE]" at bounding box center [301, 8] width 63 height 16
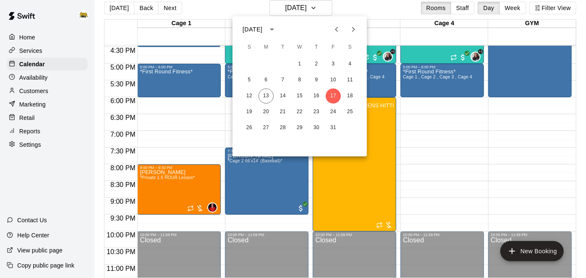
click at [325, 8] on div at bounding box center [293, 139] width 586 height 278
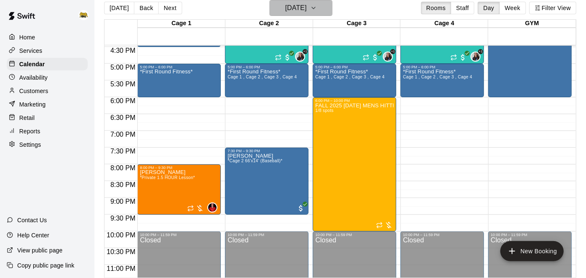
click at [317, 11] on button "[DATE]" at bounding box center [301, 8] width 63 height 16
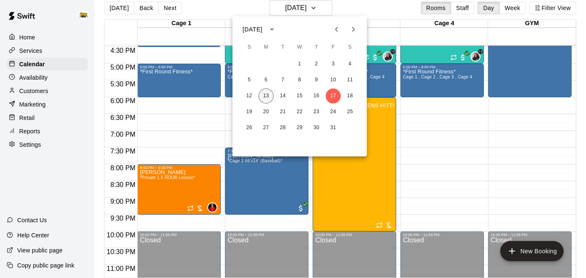
click at [268, 94] on button "13" at bounding box center [266, 96] width 15 height 15
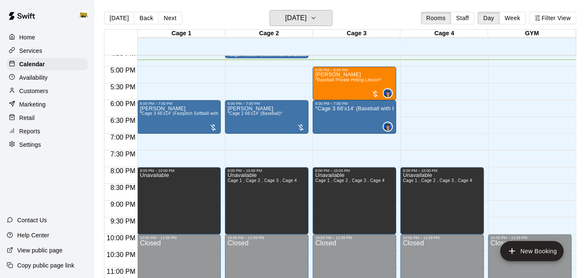
scroll to position [564, 0]
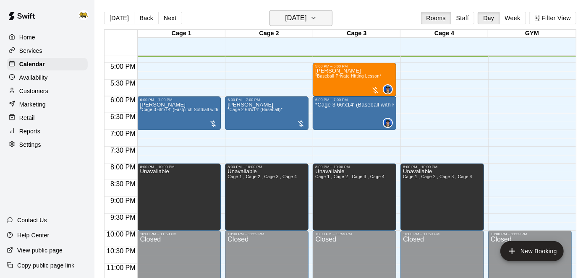
click at [317, 18] on icon "button" at bounding box center [313, 18] width 7 height 10
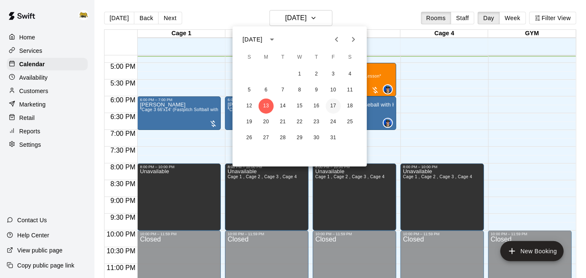
click at [335, 106] on button "17" at bounding box center [333, 106] width 15 height 15
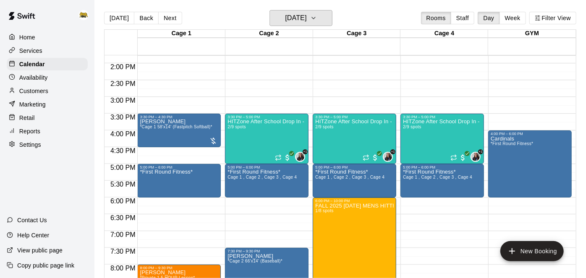
scroll to position [456, 0]
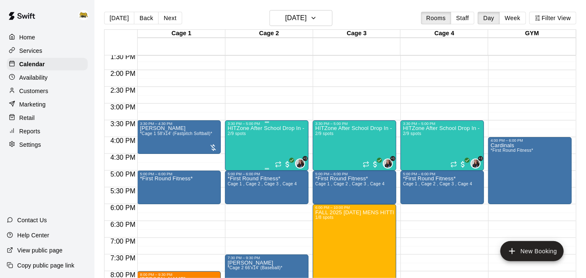
click at [267, 146] on div "HITZone After School Drop In - Registration Required 2/9 spots" at bounding box center [267, 265] width 79 height 278
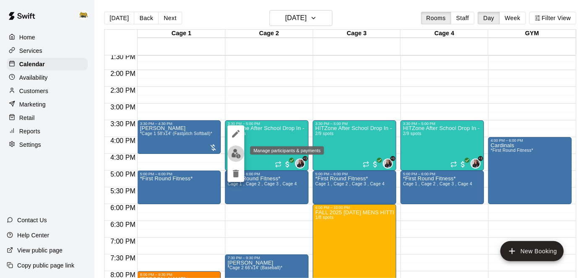
click at [235, 157] on img "edit" at bounding box center [236, 154] width 10 height 10
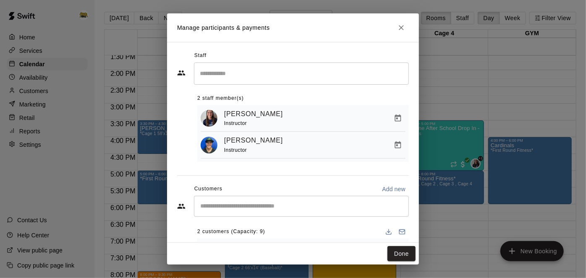
scroll to position [65, 0]
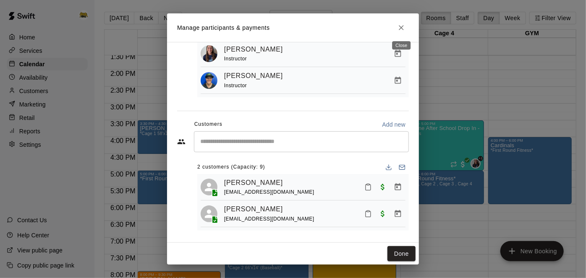
click at [402, 26] on icon "Close" at bounding box center [401, 27] width 5 height 5
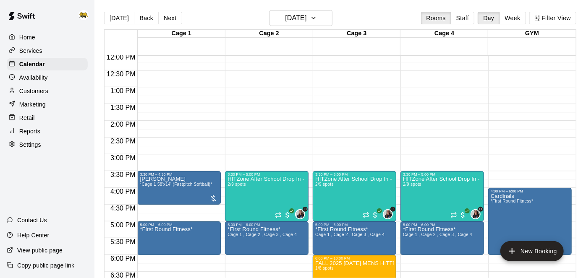
scroll to position [407, 0]
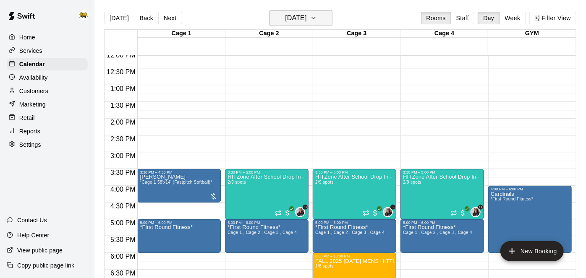
click at [302, 13] on h6 "[DATE]" at bounding box center [295, 18] width 21 height 12
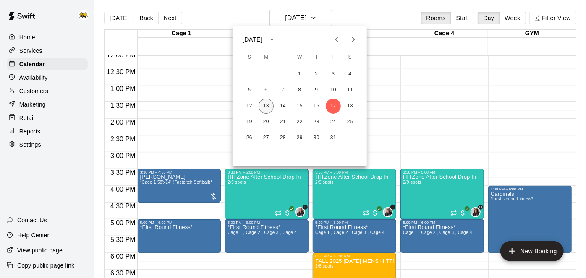
click at [267, 109] on button "13" at bounding box center [266, 106] width 15 height 15
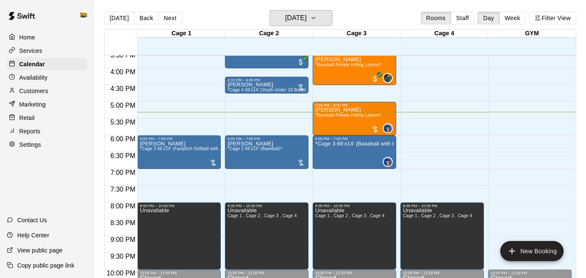
scroll to position [526, 0]
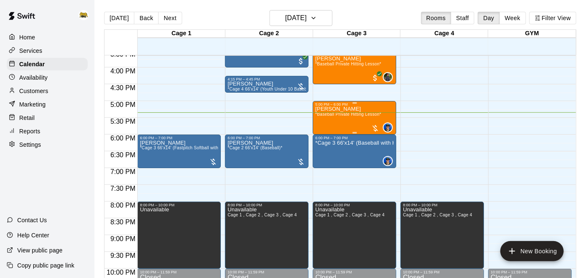
click at [355, 115] on span "*Baseball Private Hitting Lesson*" at bounding box center [348, 114] width 66 height 5
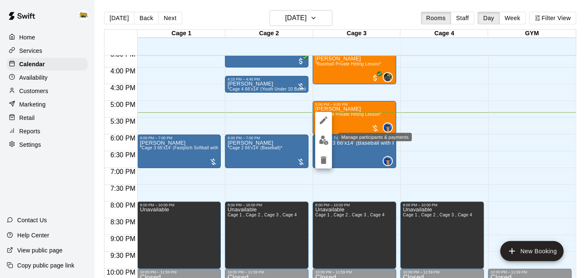
click at [325, 143] on img "edit" at bounding box center [324, 141] width 10 height 10
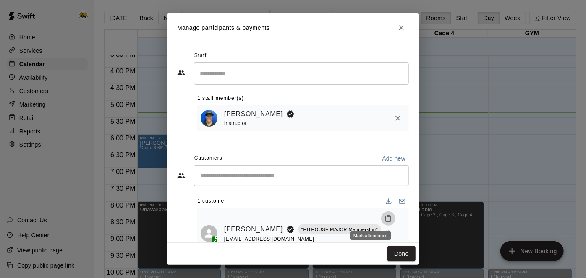
click at [385, 220] on icon "Mark attendance" at bounding box center [389, 219] width 8 height 8
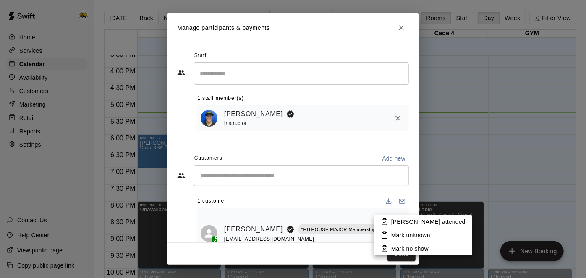
click at [393, 218] on p "[PERSON_NAME] attended" at bounding box center [428, 222] width 74 height 8
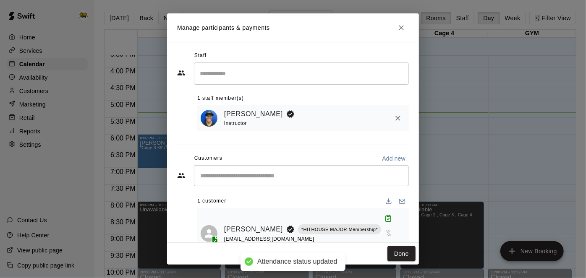
click at [381, 241] on button "Manage bookings & payment" at bounding box center [388, 248] width 15 height 15
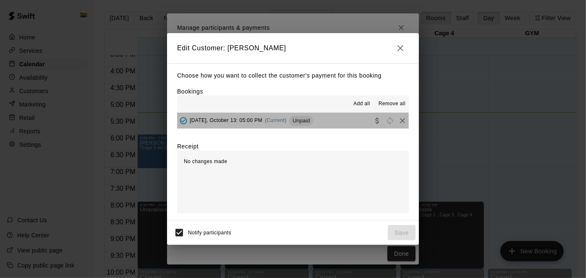
click at [340, 120] on button "[DATE], October 13: 05:00 PM (Current) Unpaid" at bounding box center [293, 121] width 232 height 16
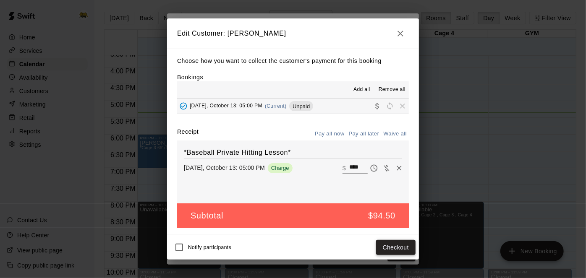
click at [382, 250] on button "Checkout" at bounding box center [395, 248] width 39 height 16
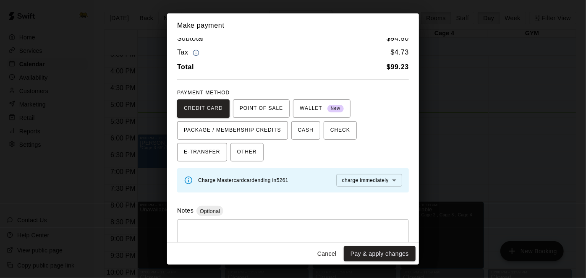
scroll to position [10, 0]
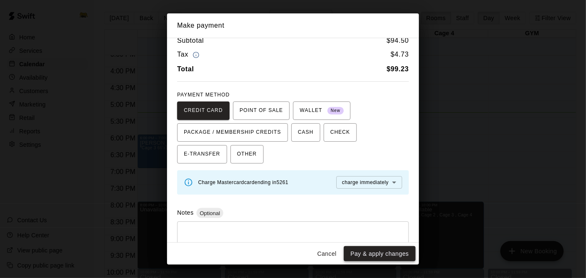
click at [359, 253] on button "Pay & apply changes" at bounding box center [380, 254] width 72 height 16
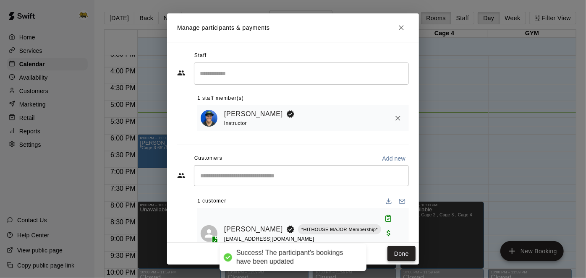
click at [403, 257] on button "Done" at bounding box center [402, 254] width 28 height 16
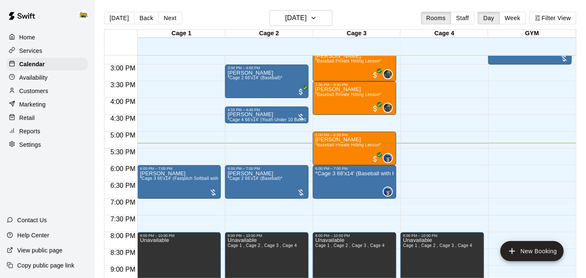
scroll to position [495, 0]
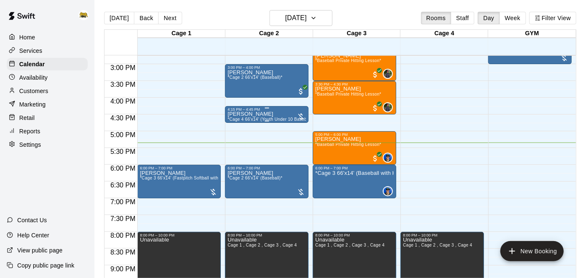
click at [280, 116] on div "[PERSON_NAME] *Cage 4 66'x14' (Youth Under 10 Baseball)*" at bounding box center [267, 251] width 79 height 278
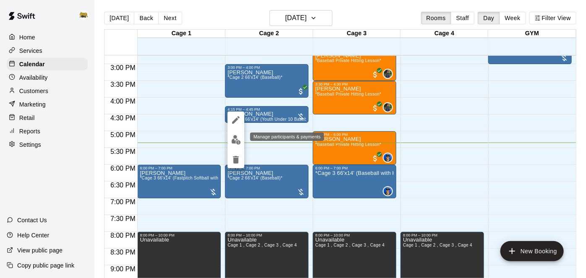
click at [238, 137] on img "edit" at bounding box center [236, 140] width 10 height 10
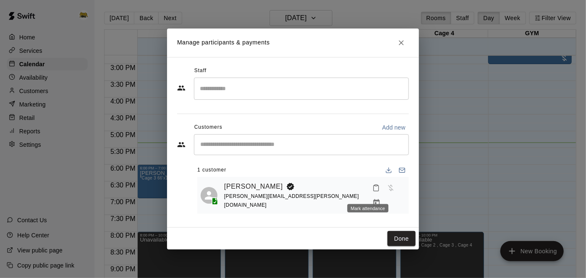
click at [374, 191] on icon "Mark attendance" at bounding box center [376, 189] width 5 height 6
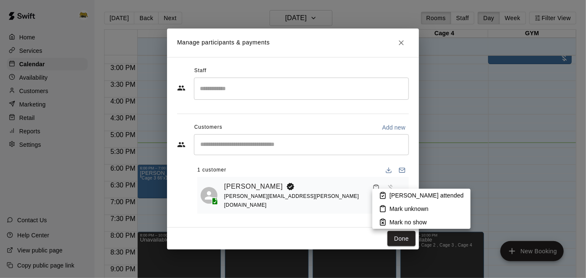
click at [382, 196] on icon at bounding box center [383, 196] width 8 height 8
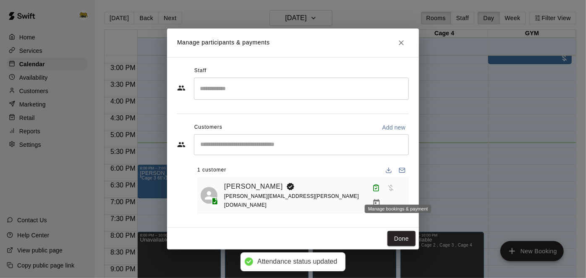
click at [380, 199] on icon "Manage bookings & payment" at bounding box center [377, 202] width 6 height 7
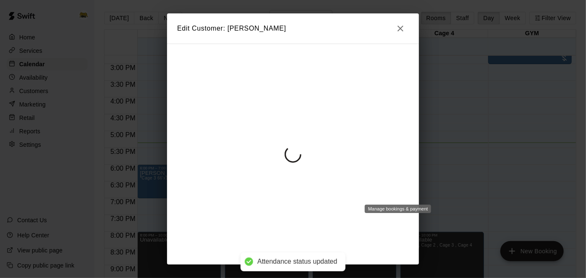
click at [401, 191] on div at bounding box center [293, 154] width 252 height 221
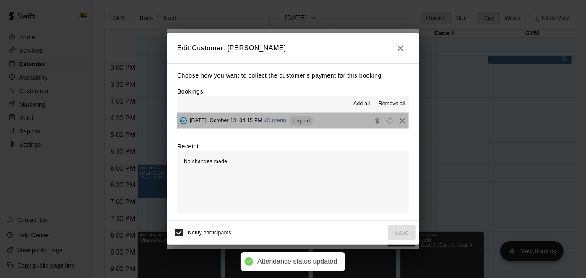
click at [292, 124] on div "Unpaid" at bounding box center [301, 121] width 24 height 10
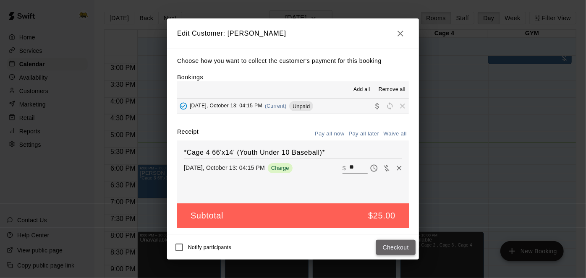
click at [398, 245] on button "Checkout" at bounding box center [395, 248] width 39 height 16
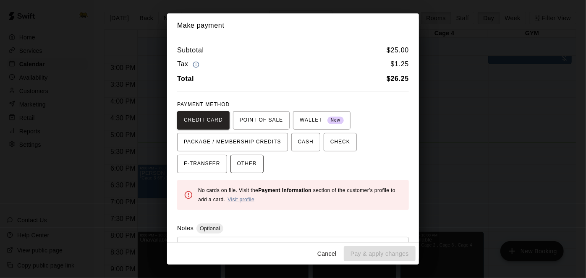
click at [237, 166] on span "OTHER" at bounding box center [247, 163] width 20 height 13
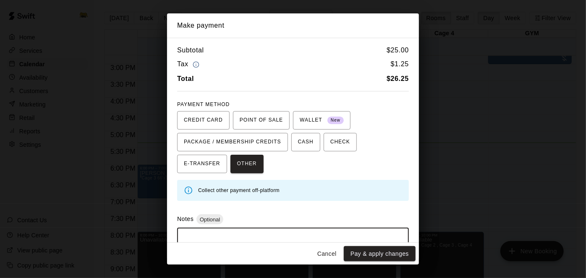
click at [197, 235] on textarea at bounding box center [293, 247] width 220 height 25
type textarea "**********"
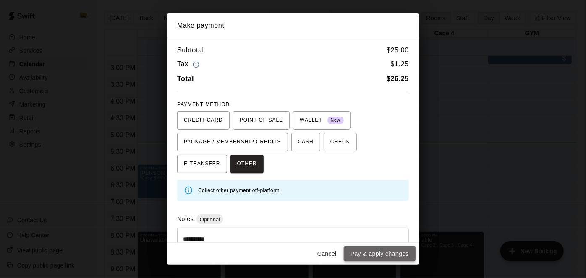
click at [366, 261] on button "Pay & apply changes" at bounding box center [380, 254] width 72 height 16
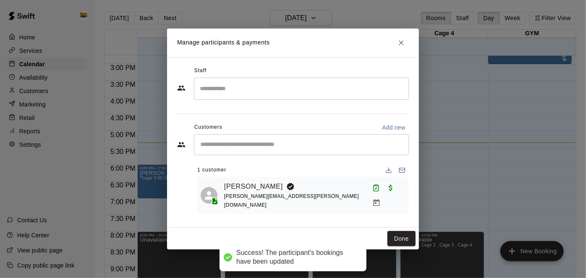
click at [404, 237] on button "Done" at bounding box center [402, 239] width 28 height 16
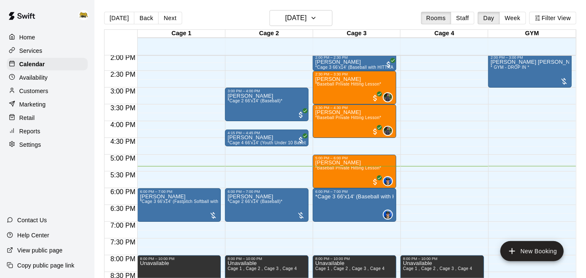
scroll to position [474, 0]
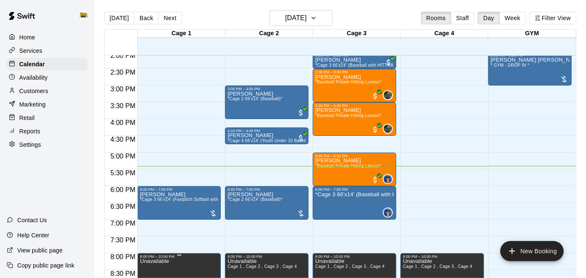
click at [425, 209] on div at bounding box center [293, 139] width 586 height 278
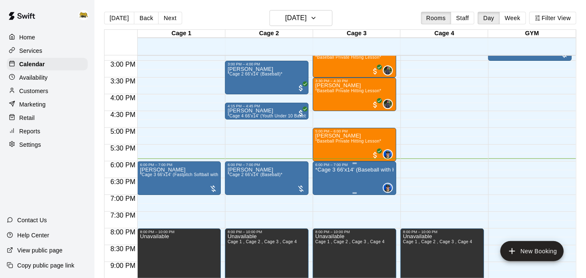
scroll to position [486, 0]
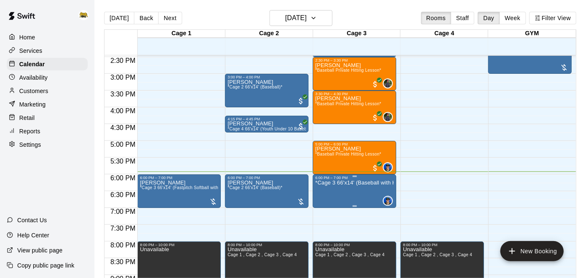
click at [325, 229] on icon "delete" at bounding box center [324, 228] width 6 height 8
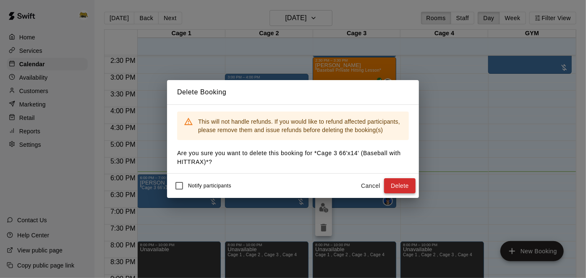
click at [403, 192] on button "Delete" at bounding box center [399, 186] width 31 height 16
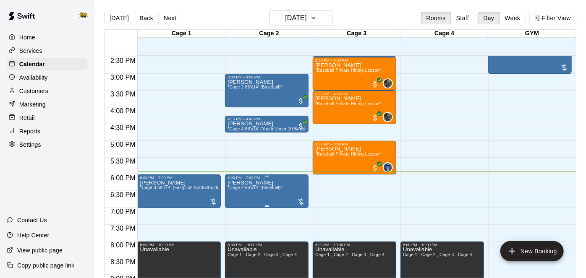
click at [239, 210] on img "edit" at bounding box center [236, 208] width 10 height 10
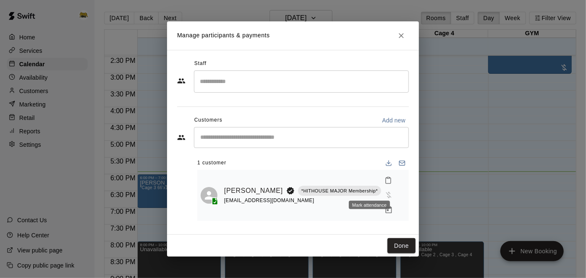
click at [385, 184] on icon "Mark attendance" at bounding box center [389, 181] width 8 height 8
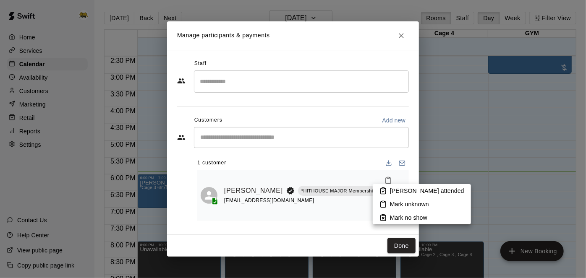
click at [386, 191] on icon at bounding box center [384, 191] width 8 height 8
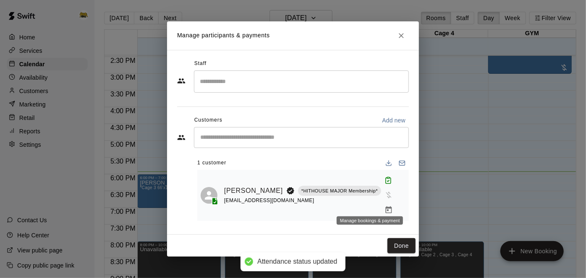
click at [385, 206] on icon "Manage bookings & payment" at bounding box center [389, 210] width 8 height 8
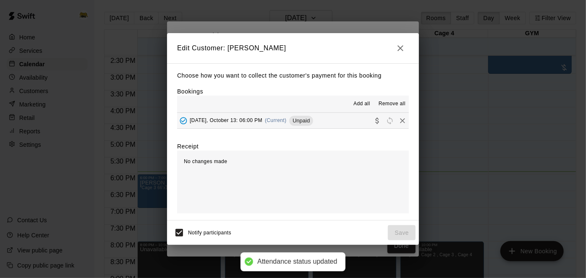
click at [334, 124] on button "[DATE], October 13: 06:00 PM (Current) Unpaid" at bounding box center [293, 121] width 232 height 16
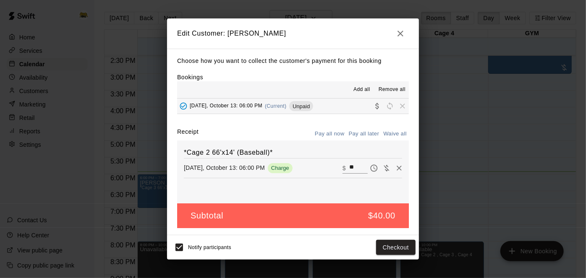
click at [403, 35] on icon "button" at bounding box center [400, 34] width 10 height 10
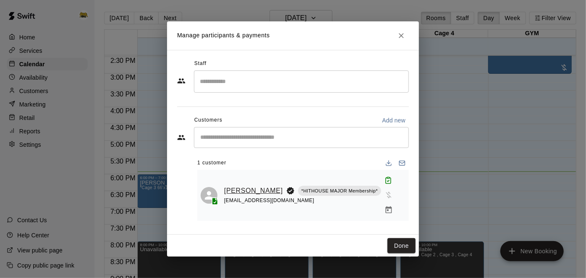
click at [239, 187] on link "[PERSON_NAME]" at bounding box center [253, 191] width 59 height 11
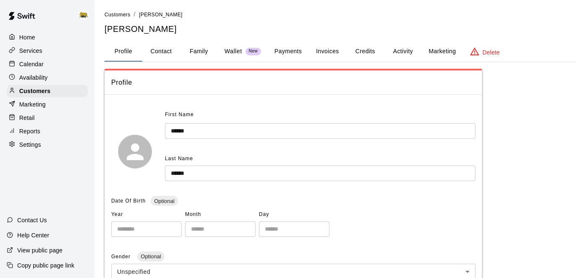
click at [403, 49] on button "Activity" at bounding box center [403, 52] width 38 height 20
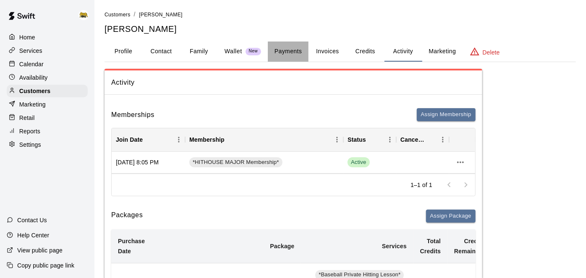
click at [284, 50] on button "Payments" at bounding box center [288, 52] width 41 height 20
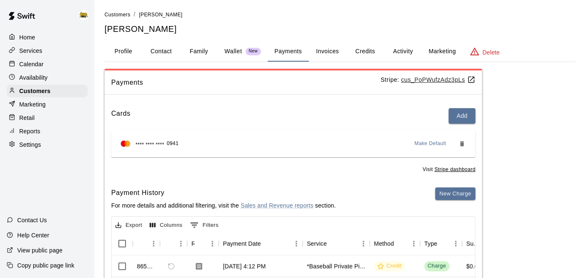
click at [370, 48] on button "Credits" at bounding box center [365, 52] width 38 height 20
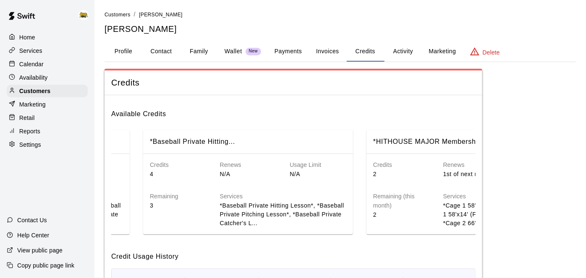
scroll to position [0, 299]
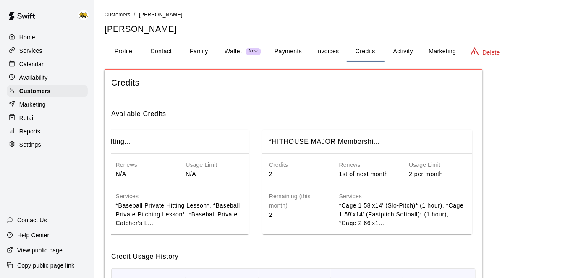
click at [31, 66] on p "Calendar" at bounding box center [31, 64] width 24 height 8
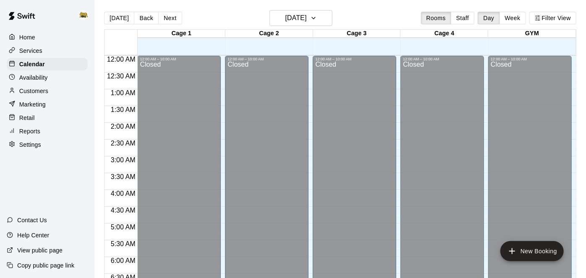
scroll to position [548, 0]
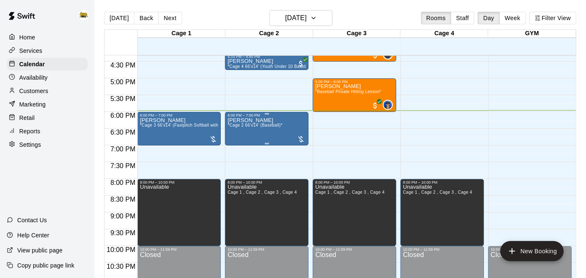
click at [271, 126] on span "*Cage 2 66'x14' (Baseball)*" at bounding box center [255, 125] width 55 height 5
click at [234, 154] on img "edit" at bounding box center [236, 152] width 10 height 10
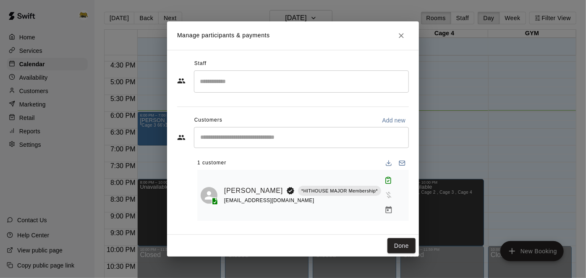
click at [386, 207] on icon "Manage bookings & payment" at bounding box center [389, 210] width 6 height 7
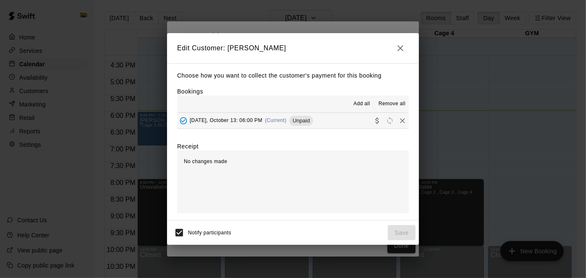
click at [348, 122] on button "[DATE], October 13: 06:00 PM (Current) Unpaid" at bounding box center [293, 121] width 232 height 16
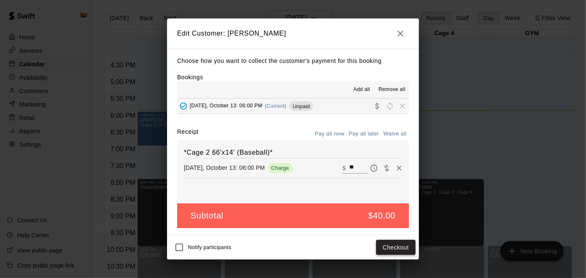
click at [396, 245] on button "Checkout" at bounding box center [395, 248] width 39 height 16
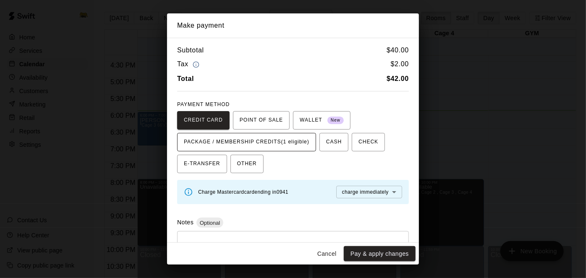
click at [270, 148] on span "PACKAGE / MEMBERSHIP CREDITS (1 eligible)" at bounding box center [247, 142] width 126 height 13
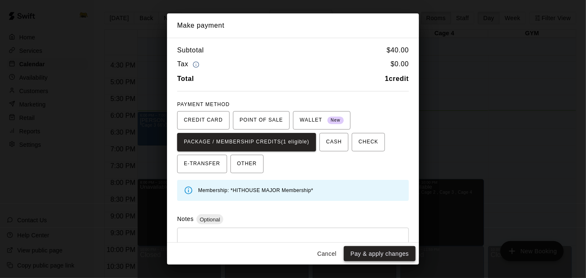
click at [376, 253] on button "Pay & apply changes" at bounding box center [380, 254] width 72 height 16
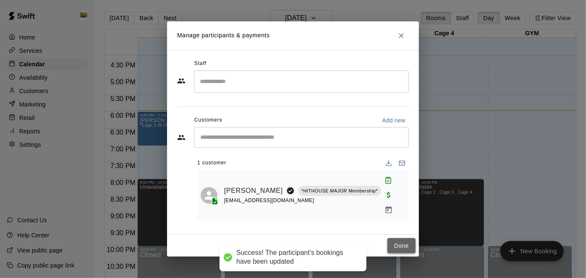
click at [407, 241] on button "Done" at bounding box center [402, 246] width 28 height 16
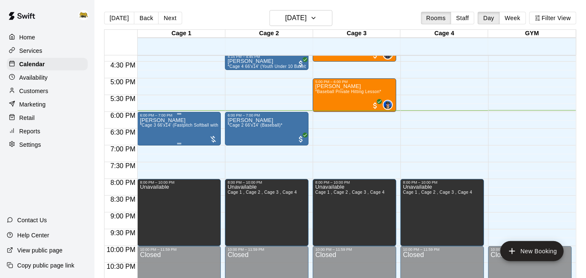
click at [165, 120] on p "[PERSON_NAME]" at bounding box center [179, 120] width 79 height 0
click at [329, 24] on div at bounding box center [293, 139] width 586 height 278
click at [317, 23] on icon "button" at bounding box center [313, 18] width 7 height 10
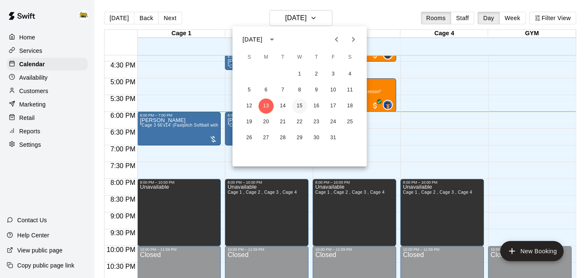
click at [301, 110] on button "15" at bounding box center [299, 106] width 15 height 15
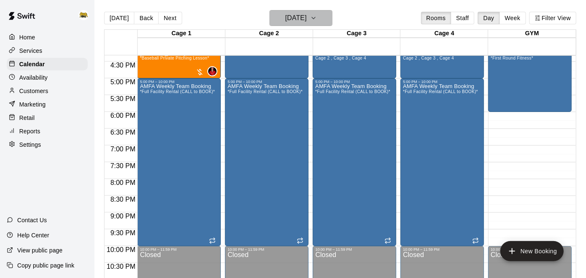
click at [306, 23] on h6 "[DATE]" at bounding box center [295, 18] width 21 height 12
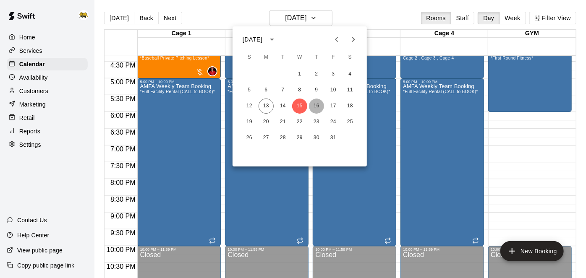
click at [313, 106] on button "16" at bounding box center [316, 106] width 15 height 15
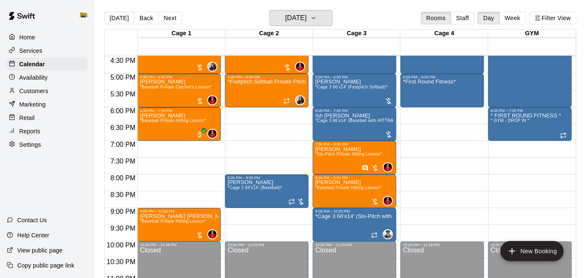
scroll to position [556, 0]
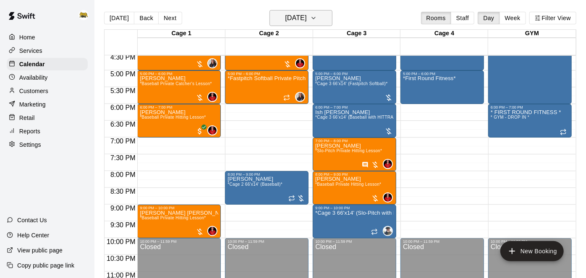
click at [300, 21] on h6 "[DATE]" at bounding box center [295, 18] width 21 height 12
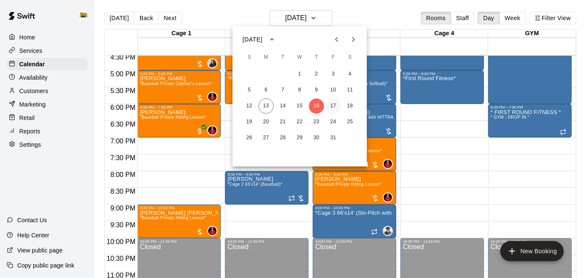
click at [333, 104] on button "17" at bounding box center [333, 106] width 15 height 15
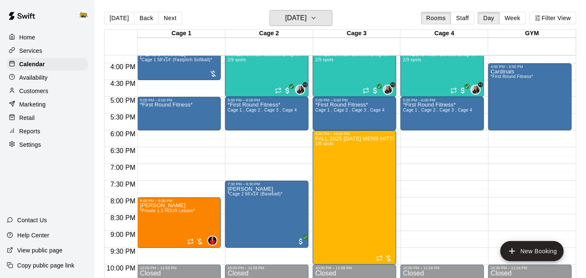
scroll to position [530, 0]
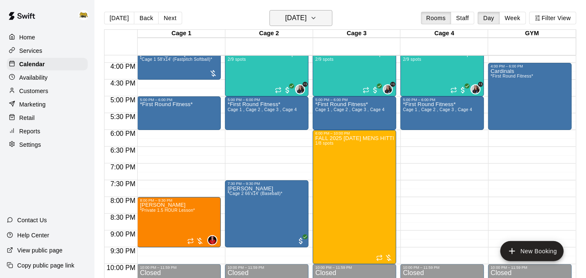
click at [296, 21] on h6 "[DATE]" at bounding box center [295, 18] width 21 height 12
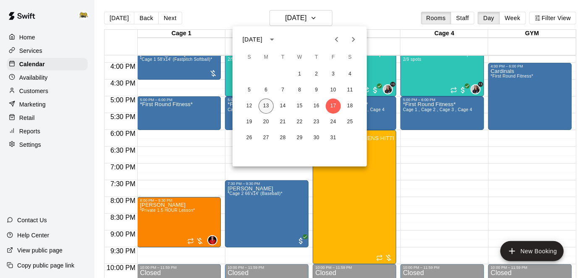
click at [267, 108] on button "13" at bounding box center [266, 106] width 15 height 15
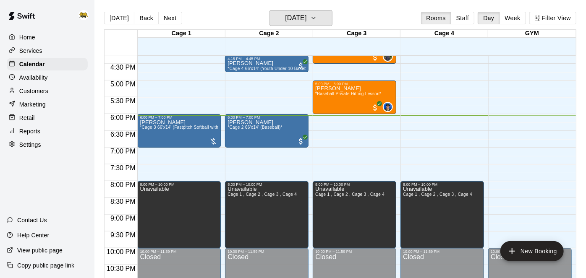
scroll to position [547, 0]
